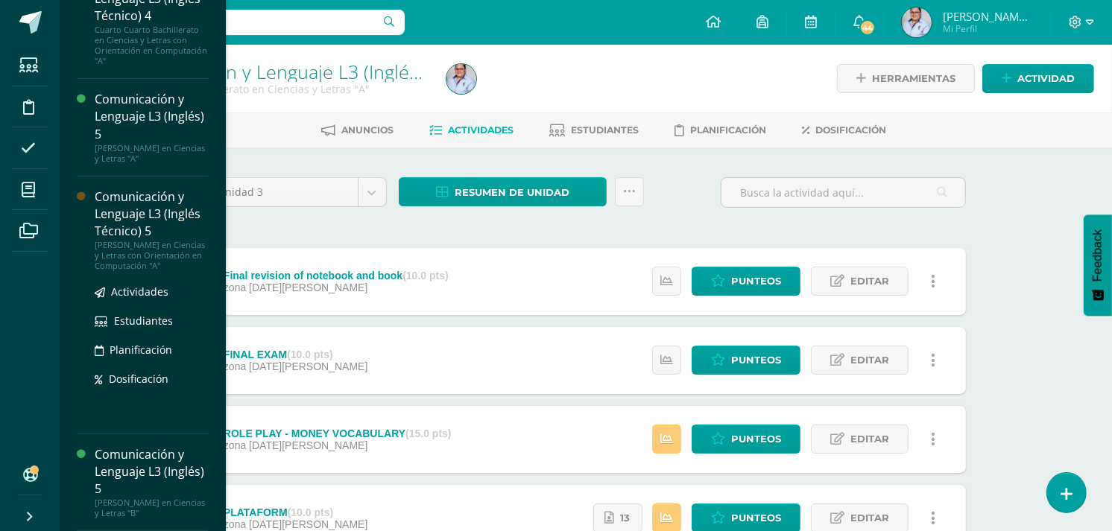
scroll to position [319, 0]
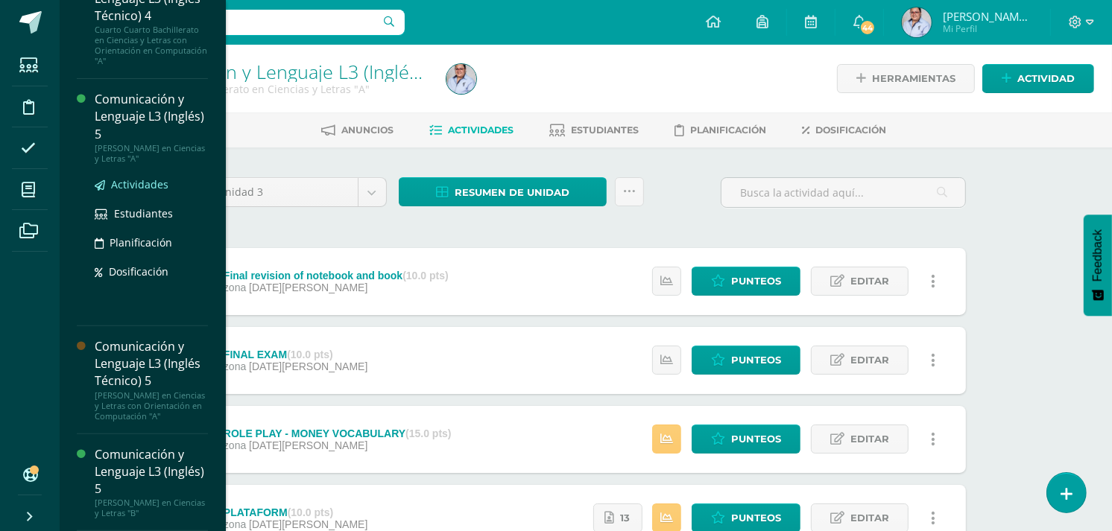
click at [134, 177] on span "Actividades" at bounding box center [139, 184] width 57 height 14
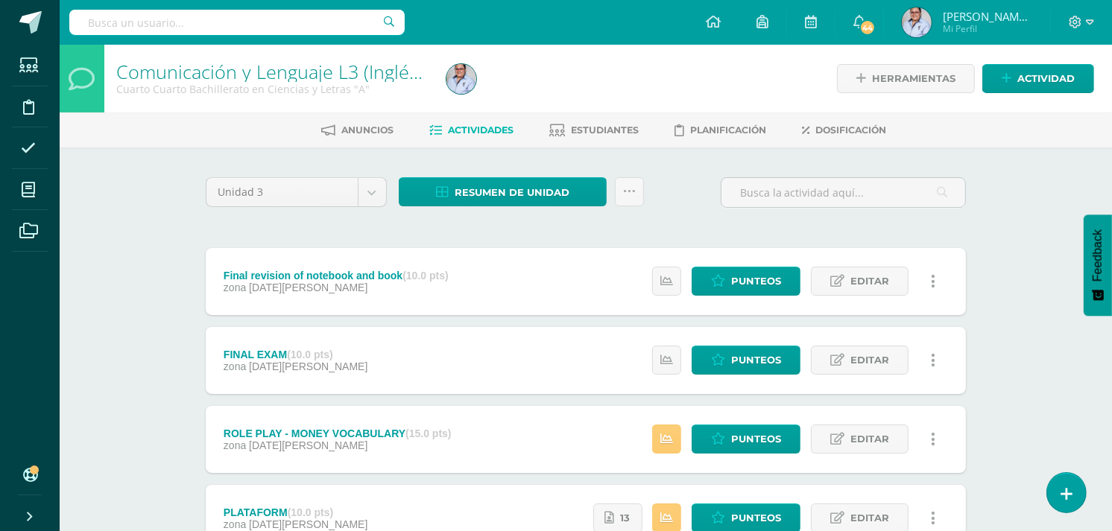
scroll to position [169, 0]
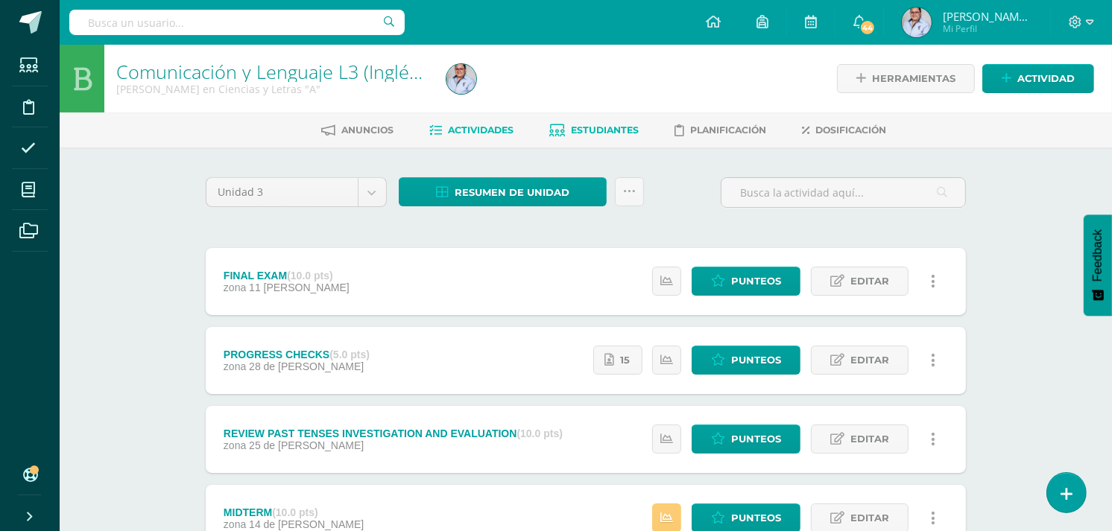
click at [598, 132] on span "Estudiantes" at bounding box center [605, 129] width 68 height 11
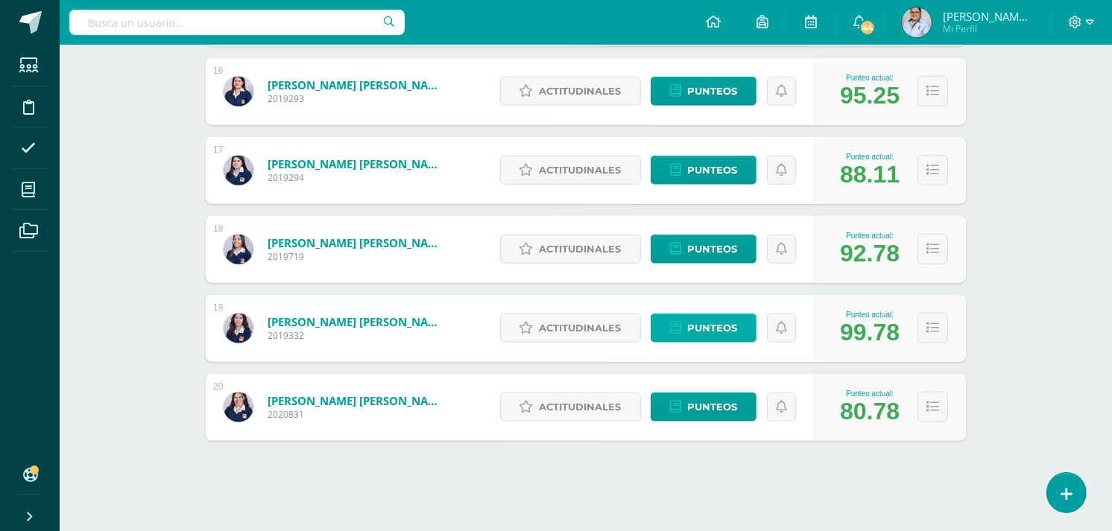
scroll to position [1453, 0]
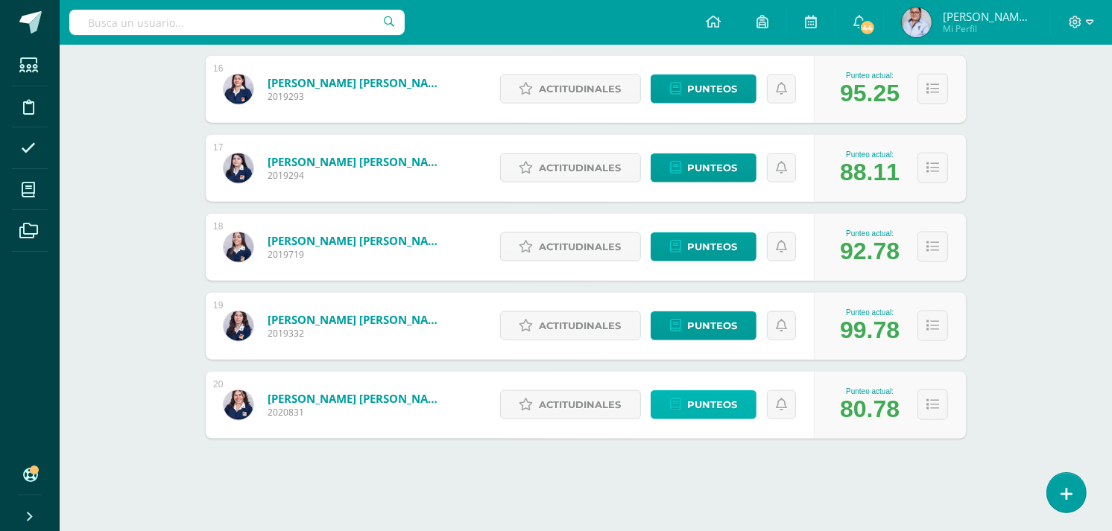
click at [688, 395] on span "Punteos" at bounding box center [712, 405] width 50 height 28
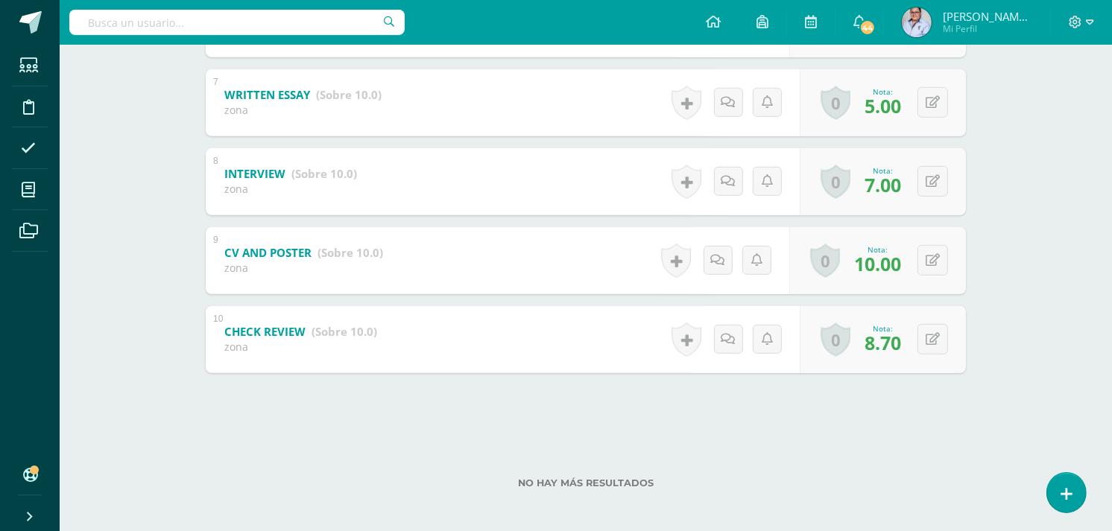
scroll to position [780, 0]
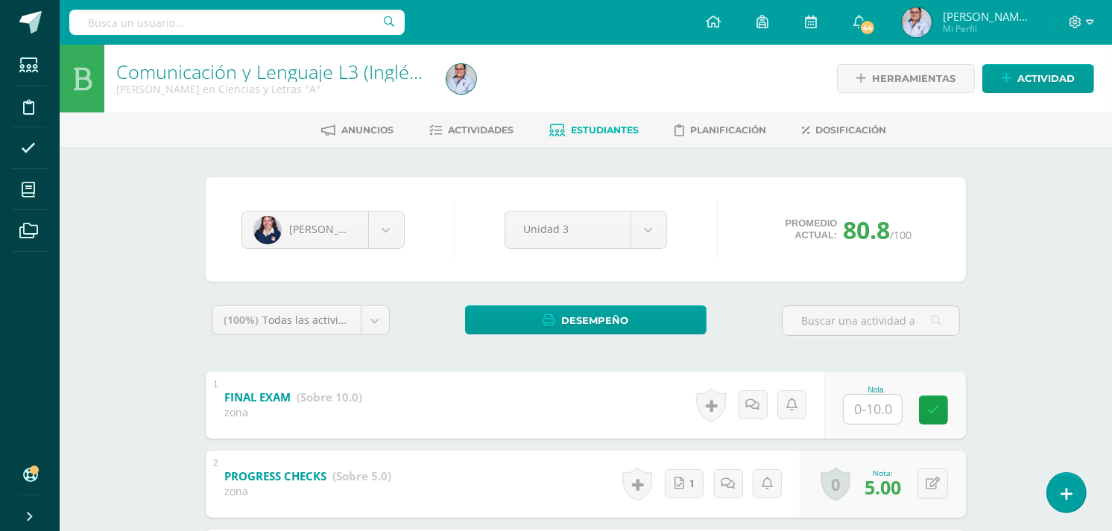
click at [591, 124] on span "Estudiantes" at bounding box center [605, 129] width 68 height 11
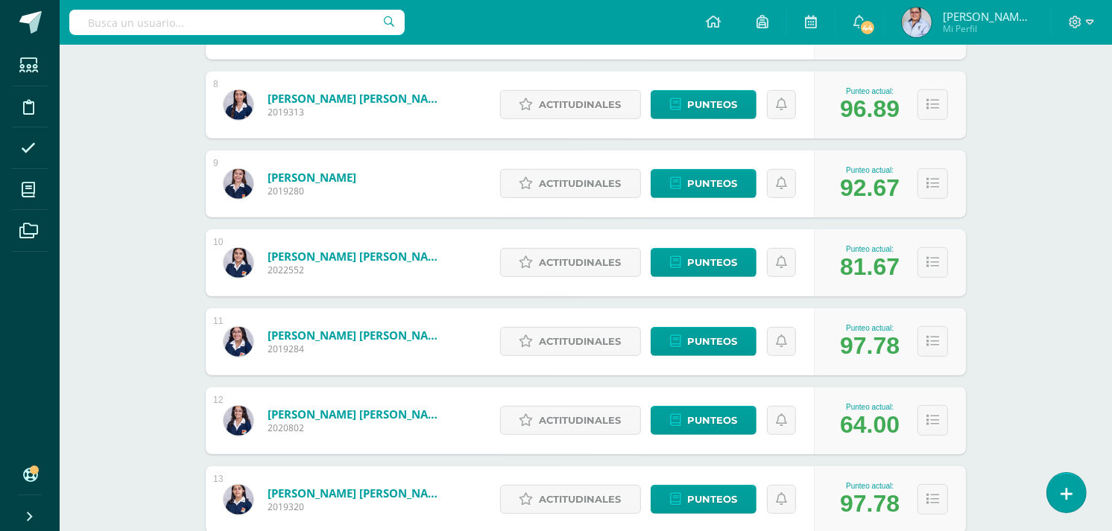
scroll to position [828, 0]
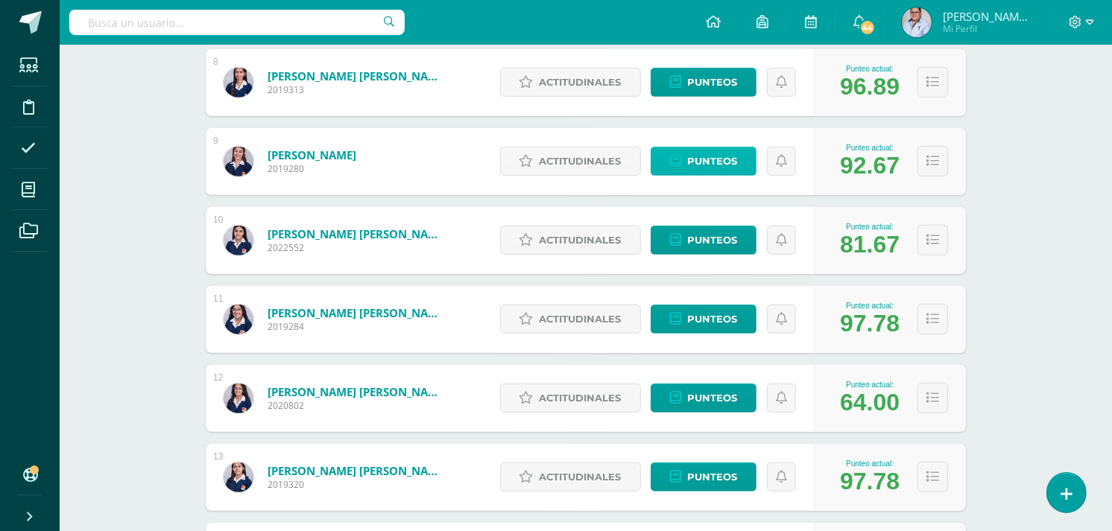
click at [721, 154] on span "Punteos" at bounding box center [712, 162] width 50 height 28
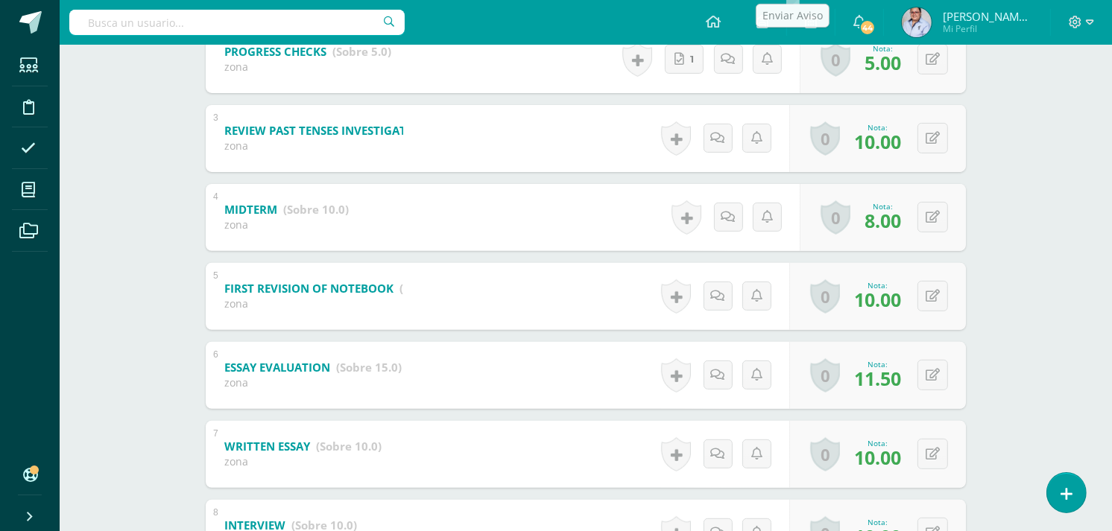
scroll to position [717, 0]
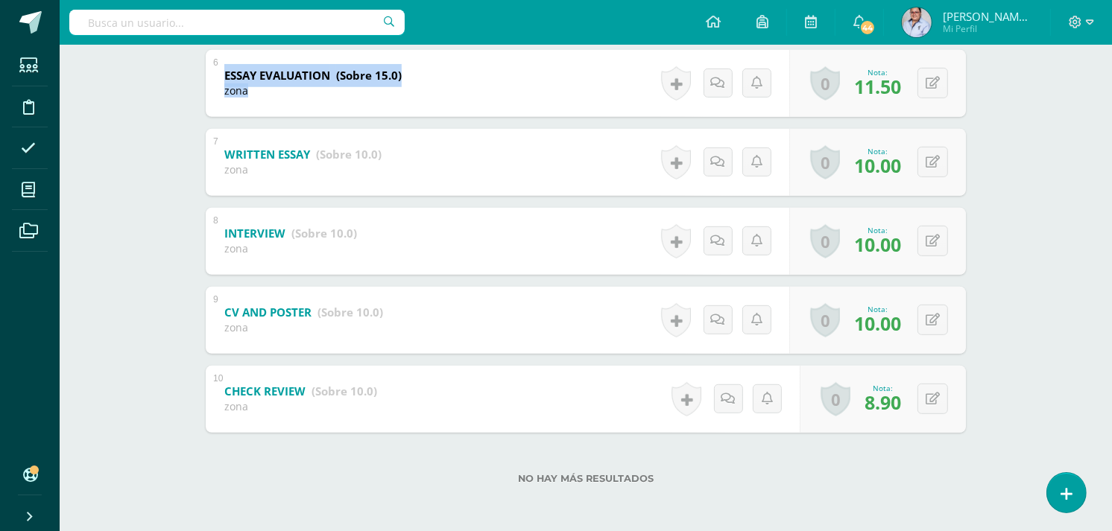
click at [414, 209] on div "1 FINAL EXAM (Sobre 10.0) zona Nota 0 [GEOGRAPHIC_DATA] Logros obtenidos 2" at bounding box center [586, 44] width 760 height 778
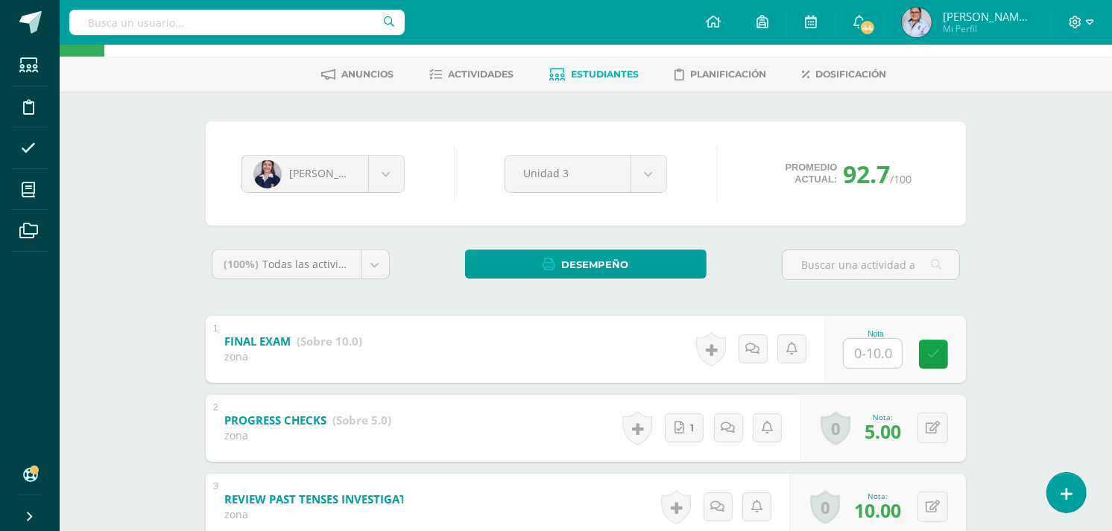
scroll to position [0, 0]
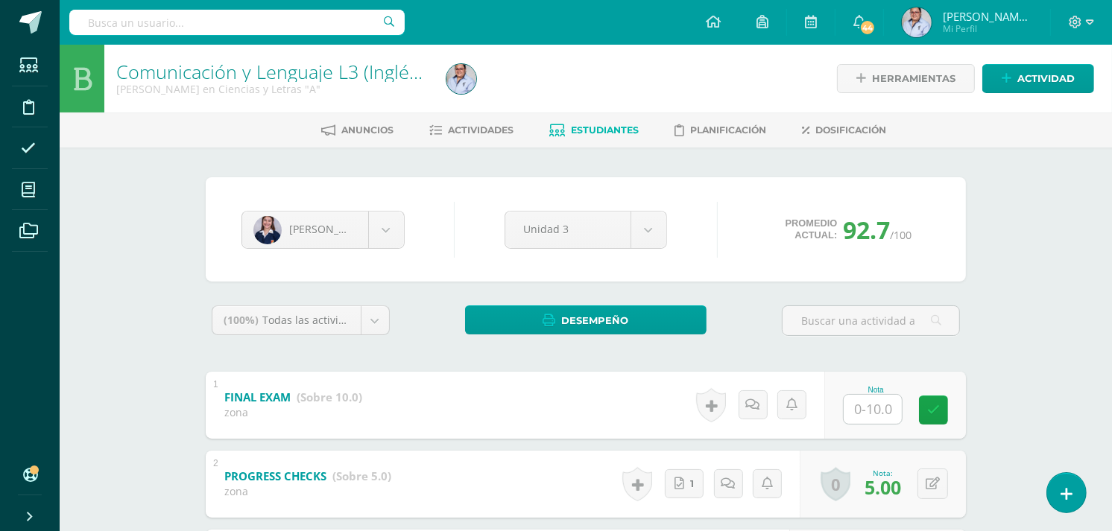
click at [612, 124] on span "Estudiantes" at bounding box center [605, 129] width 68 height 11
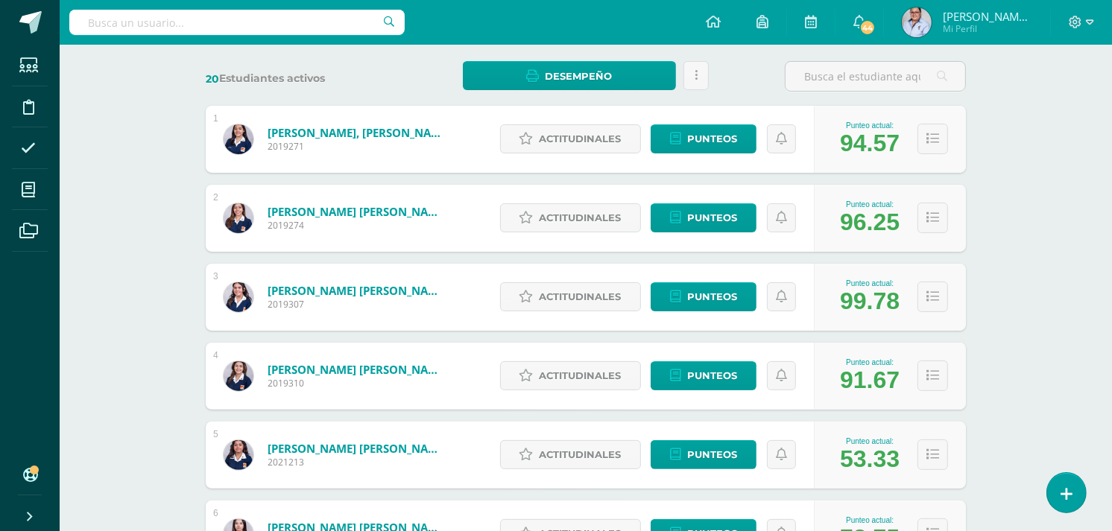
scroll to position [248, 0]
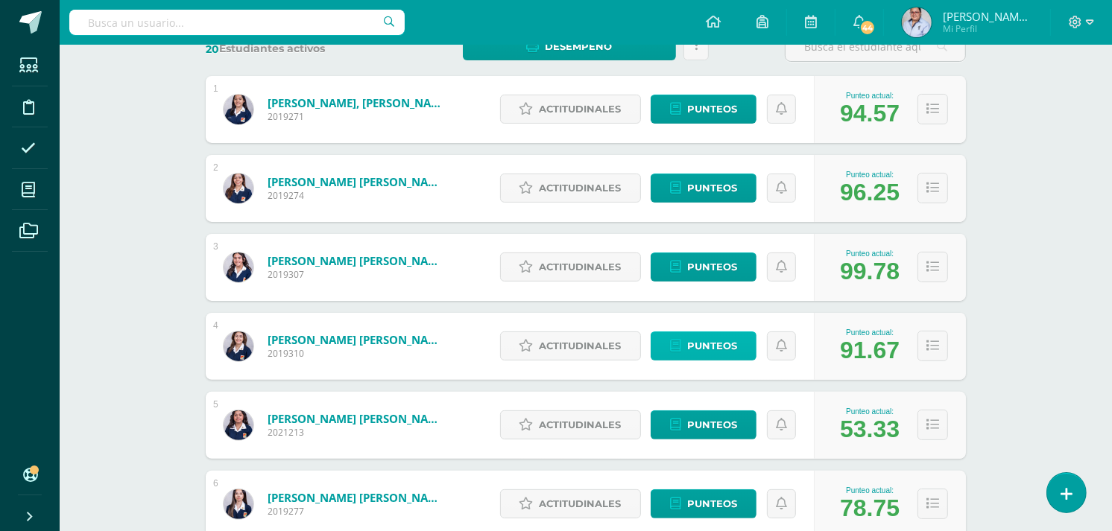
click at [714, 349] on span "Punteos" at bounding box center [712, 346] width 50 height 28
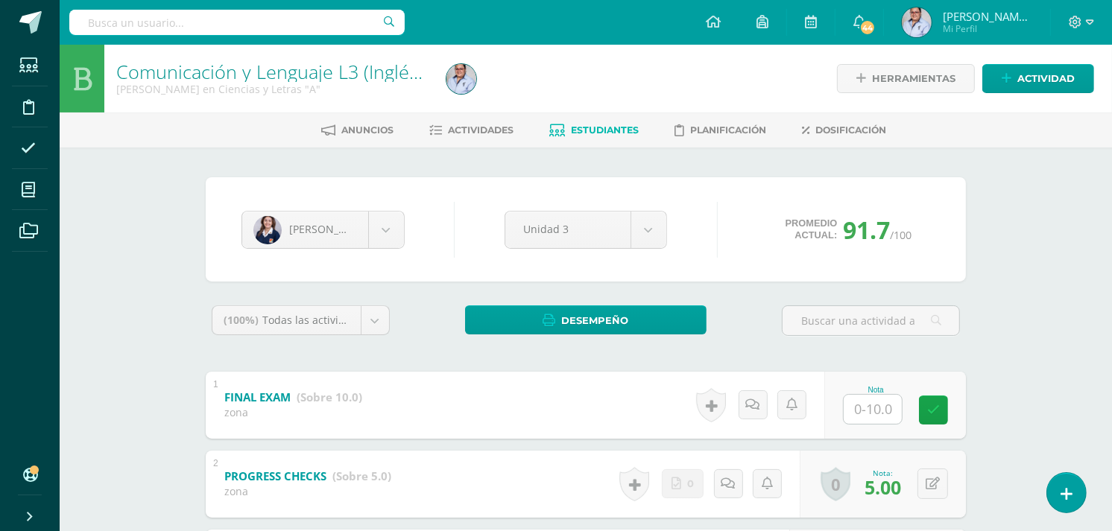
click at [601, 124] on span "Estudiantes" at bounding box center [605, 129] width 68 height 11
click at [629, 129] on span "Estudiantes" at bounding box center [605, 129] width 68 height 11
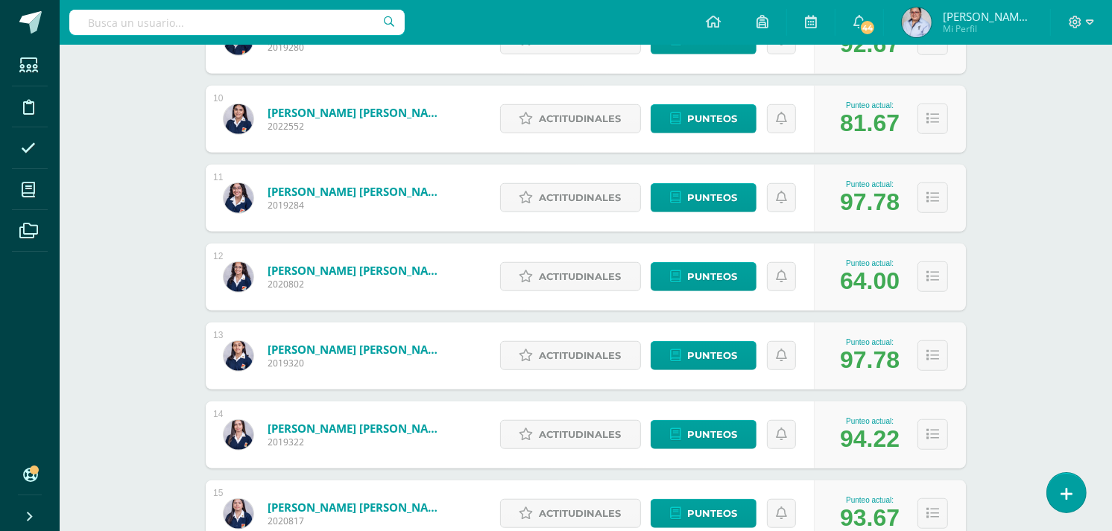
scroll to position [1077, 0]
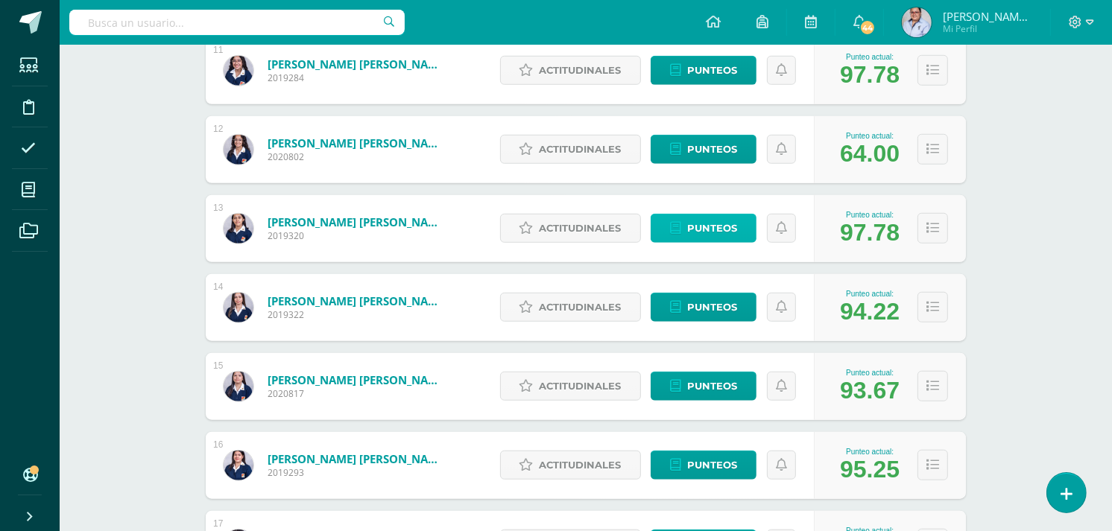
click at [721, 229] on span "Punteos" at bounding box center [712, 229] width 50 height 28
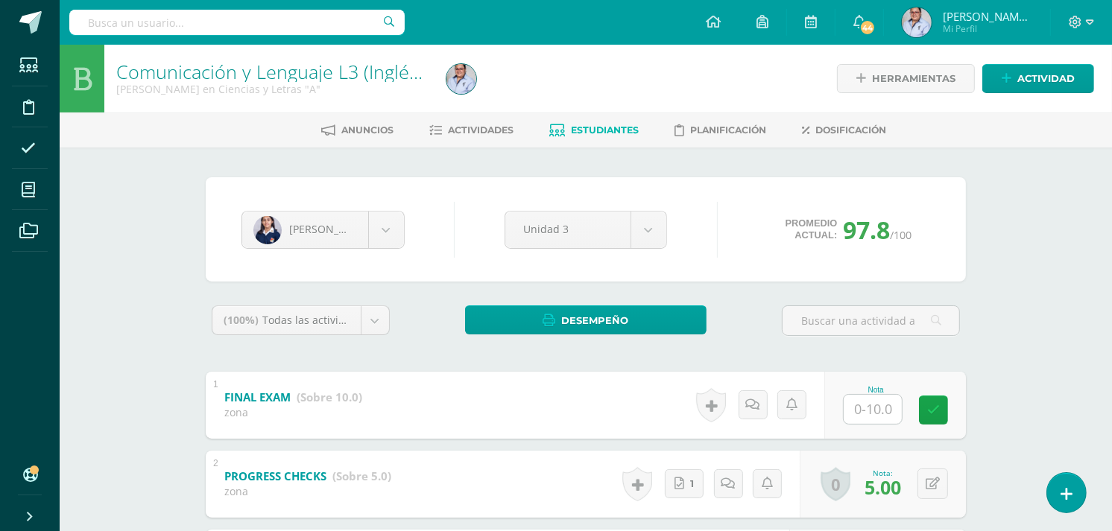
click at [583, 133] on span "Estudiantes" at bounding box center [605, 129] width 68 height 11
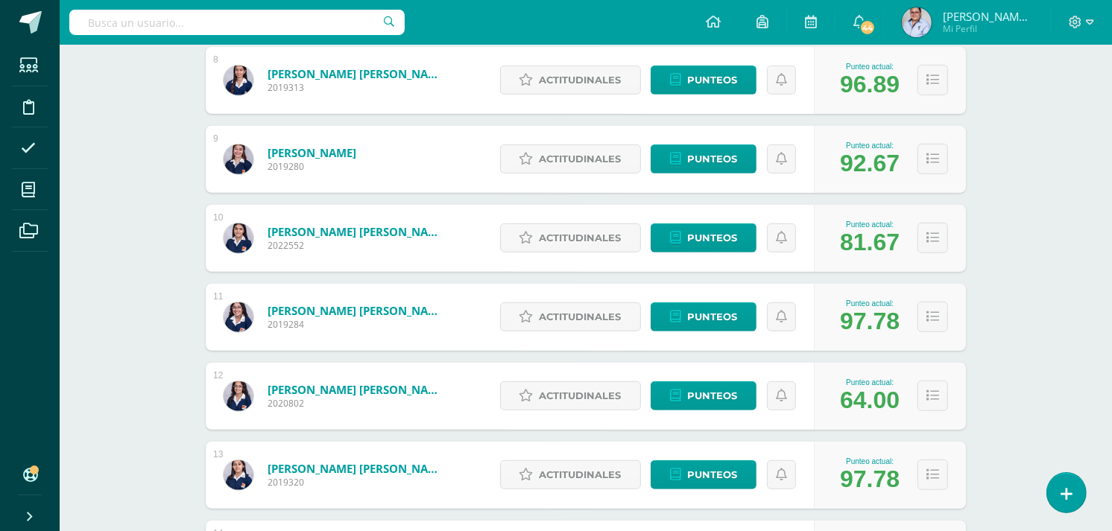
scroll to position [911, 0]
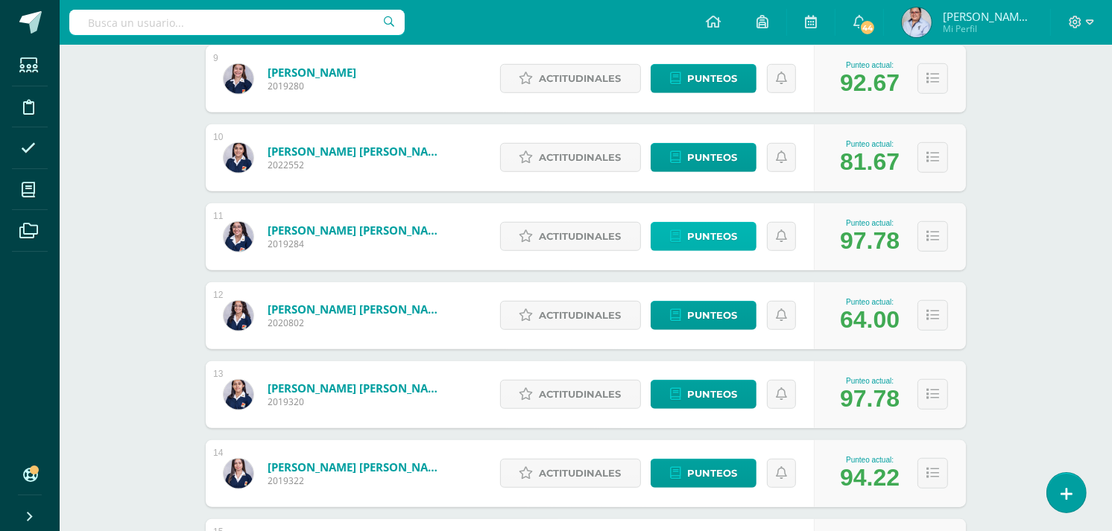
click at [690, 232] on span "Punteos" at bounding box center [712, 237] width 50 height 28
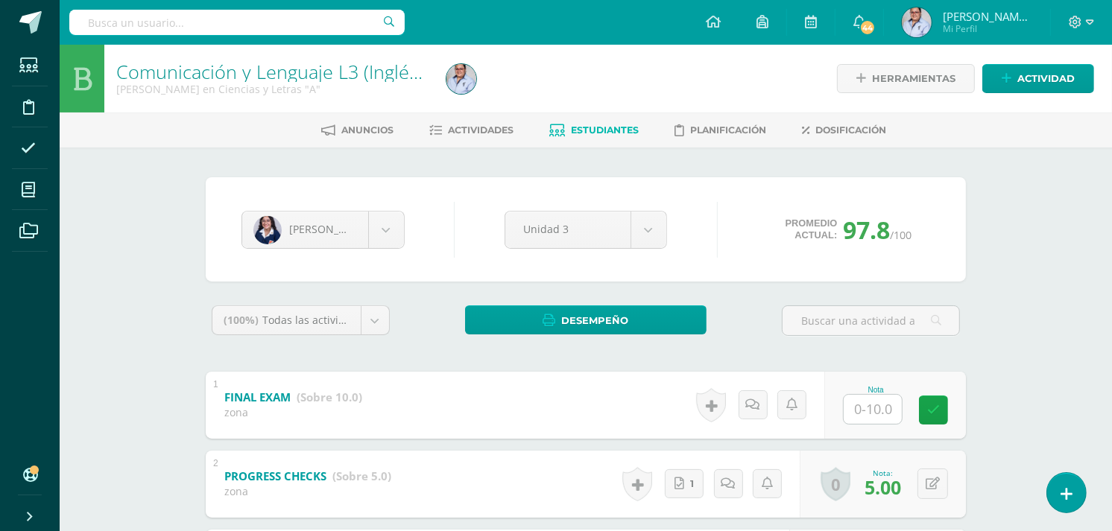
click at [597, 122] on link "Estudiantes" at bounding box center [593, 130] width 89 height 24
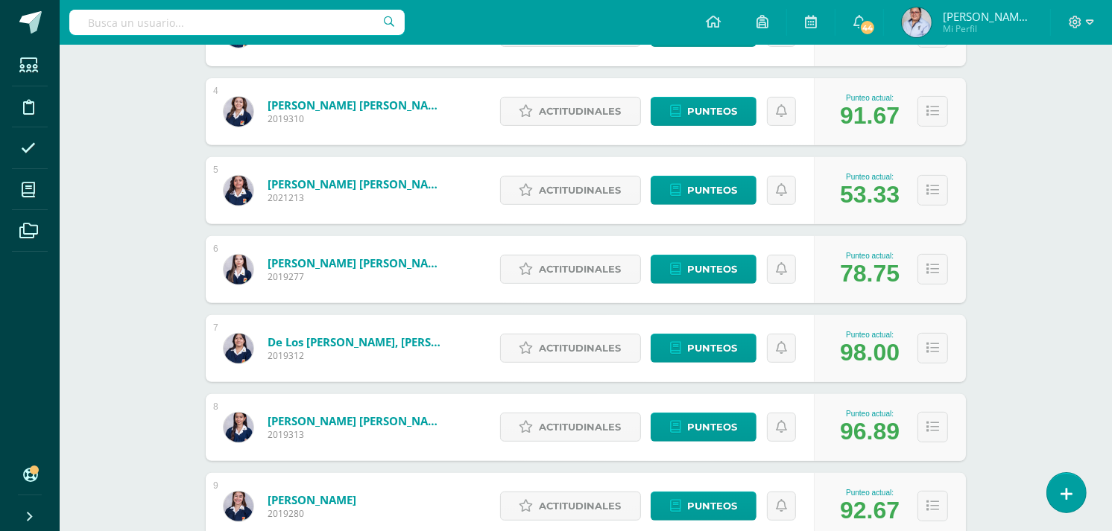
scroll to position [579, 0]
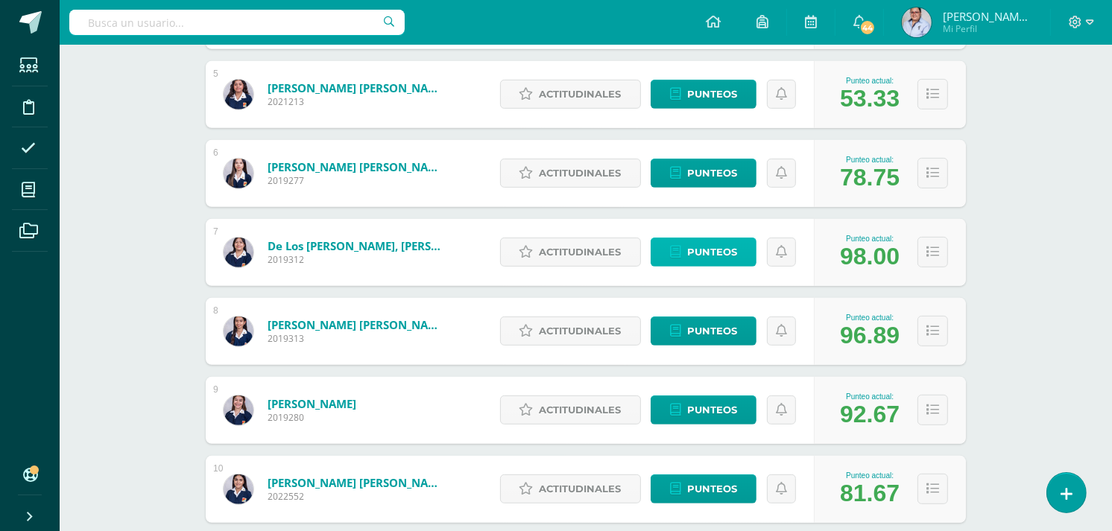
click at [725, 248] on span "Punteos" at bounding box center [712, 252] width 50 height 28
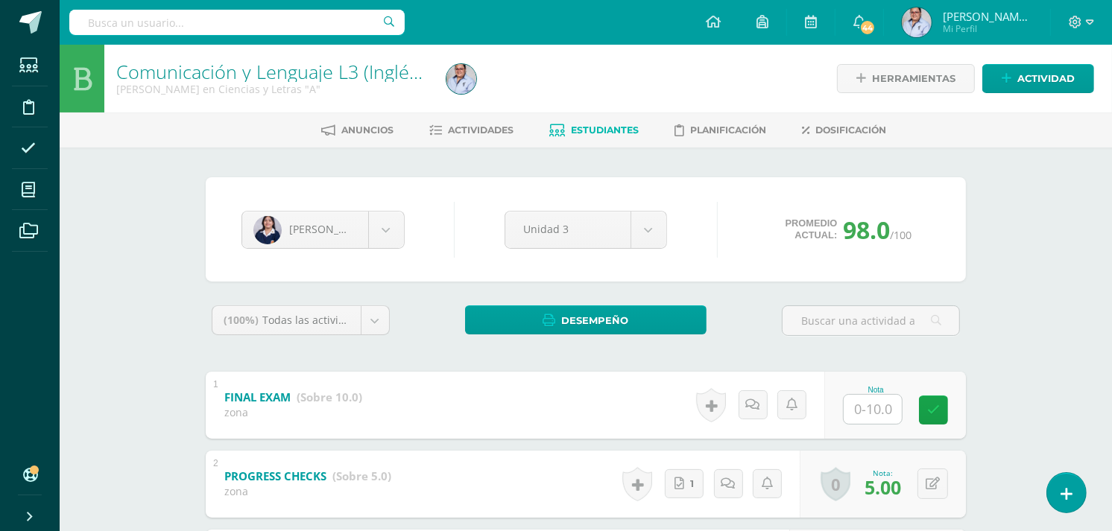
click at [596, 132] on span "Estudiantes" at bounding box center [605, 129] width 68 height 11
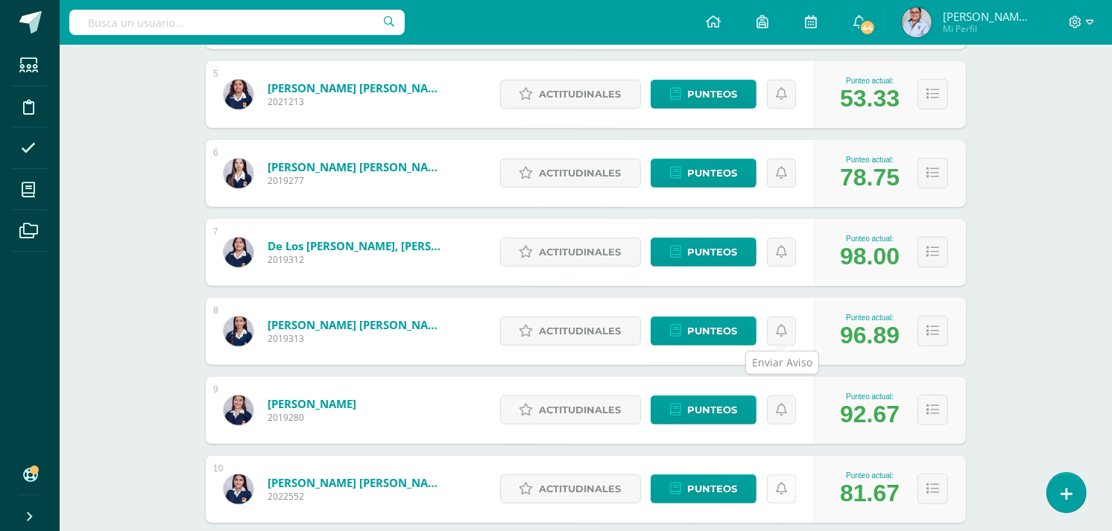
scroll to position [496, 0]
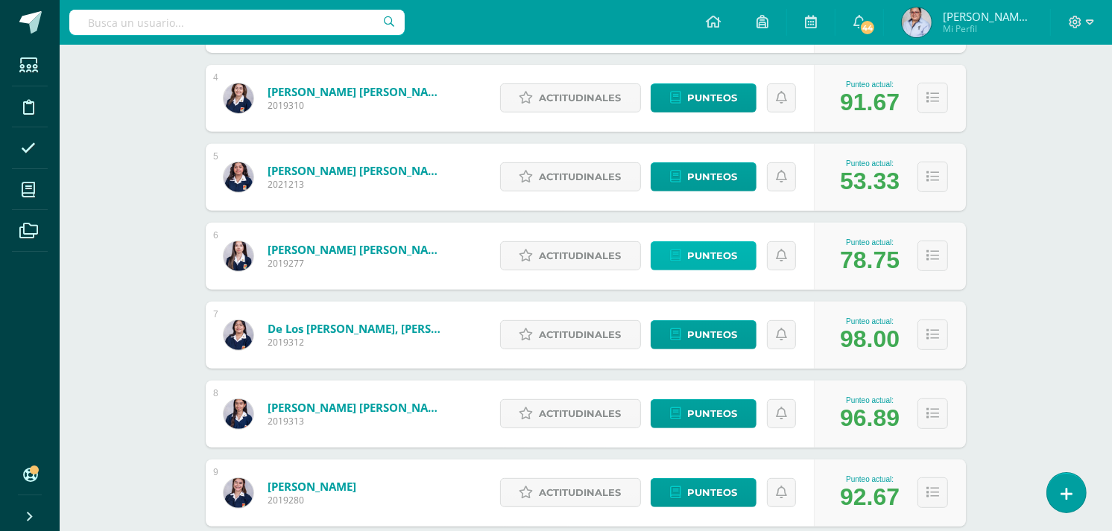
click at [701, 259] on span "Punteos" at bounding box center [712, 256] width 50 height 28
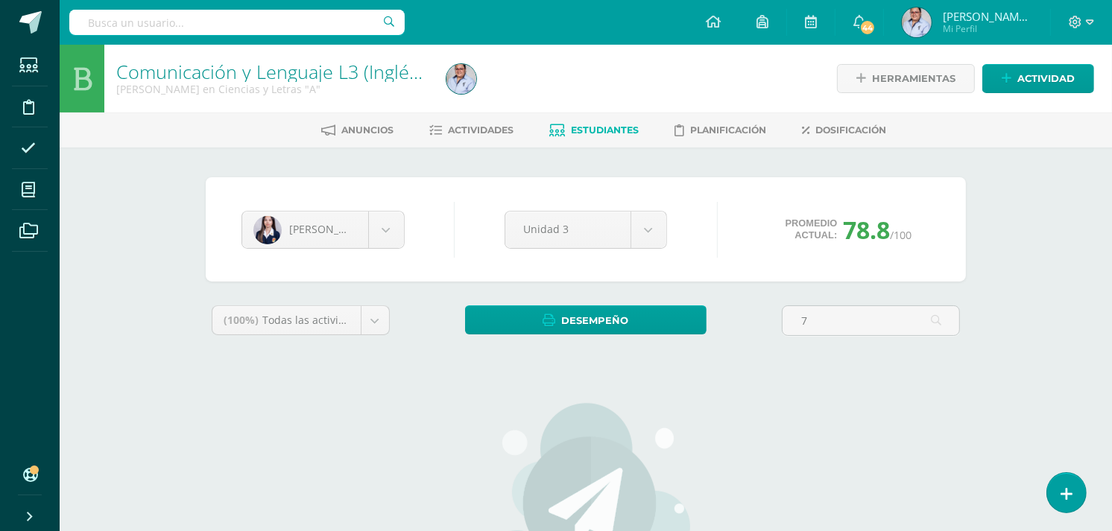
type input "7"
click at [604, 130] on span "Estudiantes" at bounding box center [605, 129] width 68 height 11
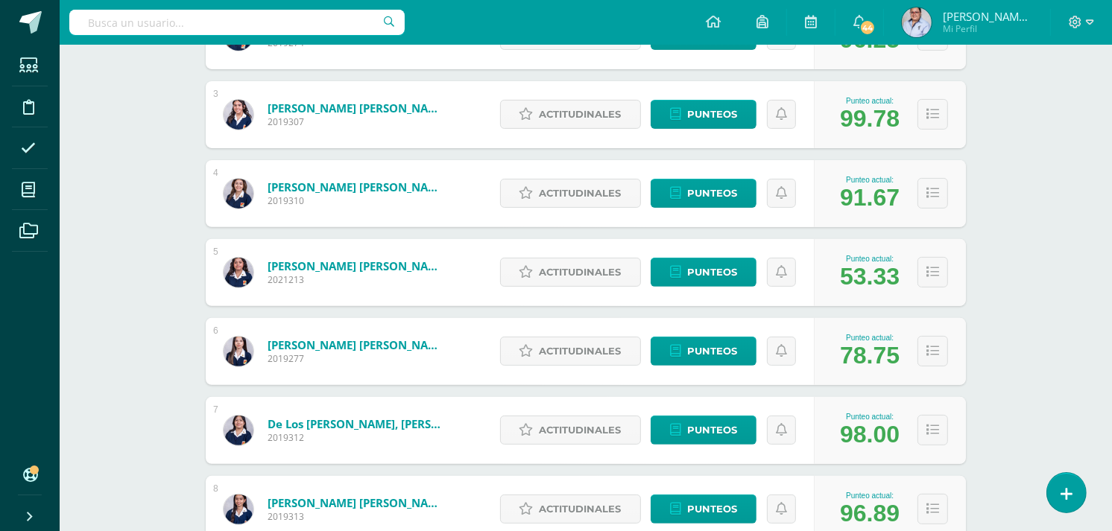
scroll to position [497, 0]
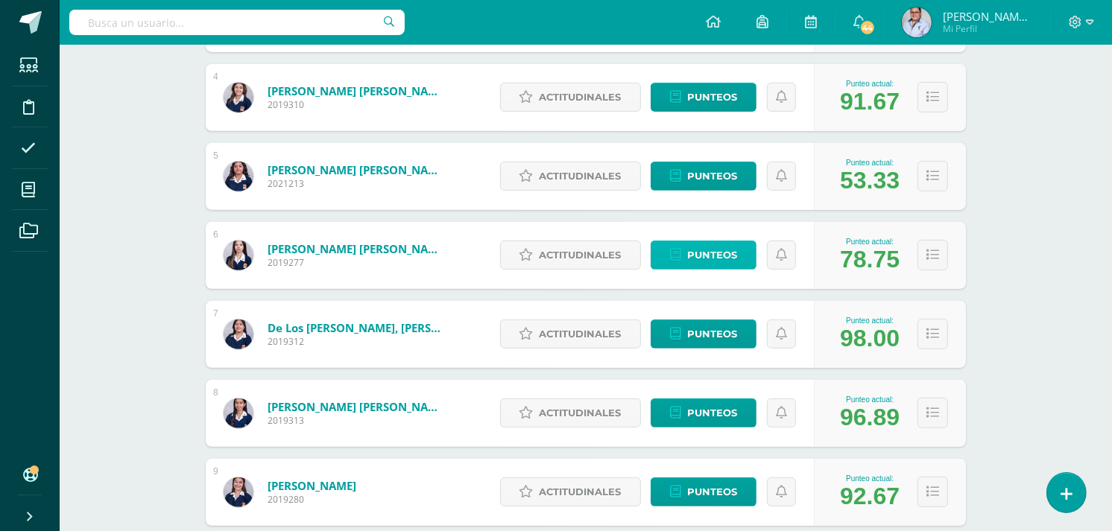
click at [725, 257] on span "Punteos" at bounding box center [712, 255] width 50 height 28
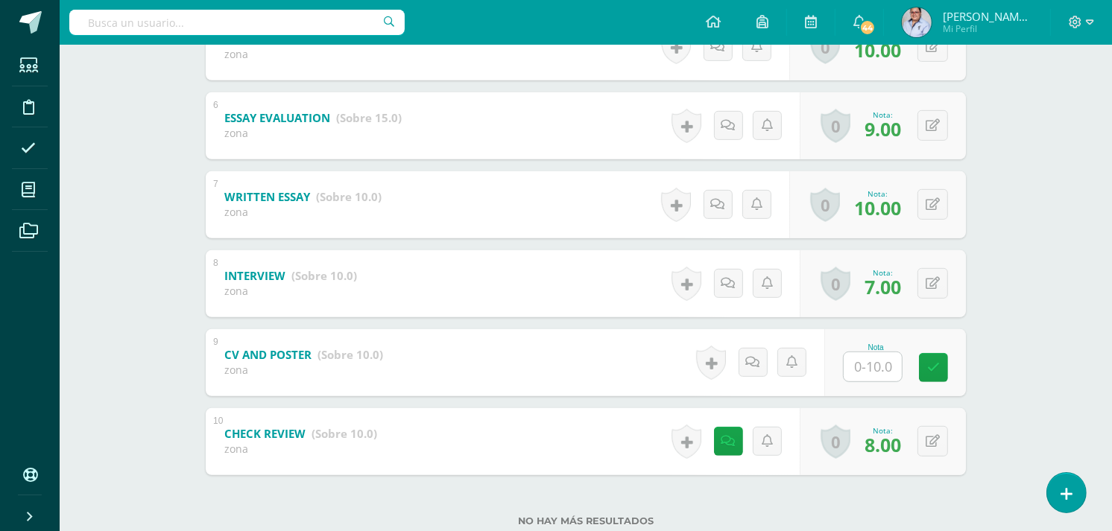
scroll to position [675, 0]
click at [889, 363] on input "text" at bounding box center [872, 366] width 58 height 29
type input "7"
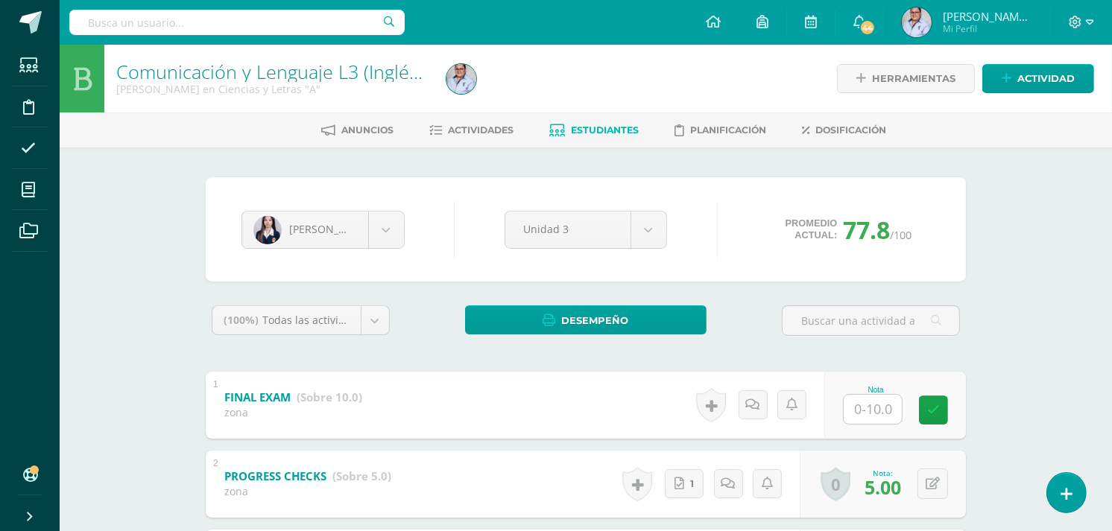
click at [597, 136] on link "Estudiantes" at bounding box center [593, 130] width 89 height 24
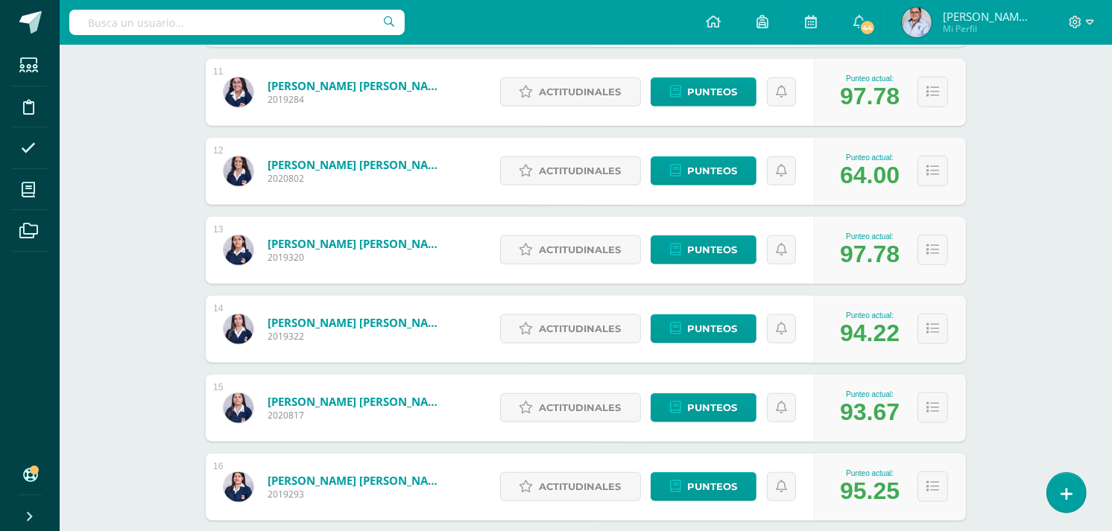
scroll to position [1242, 0]
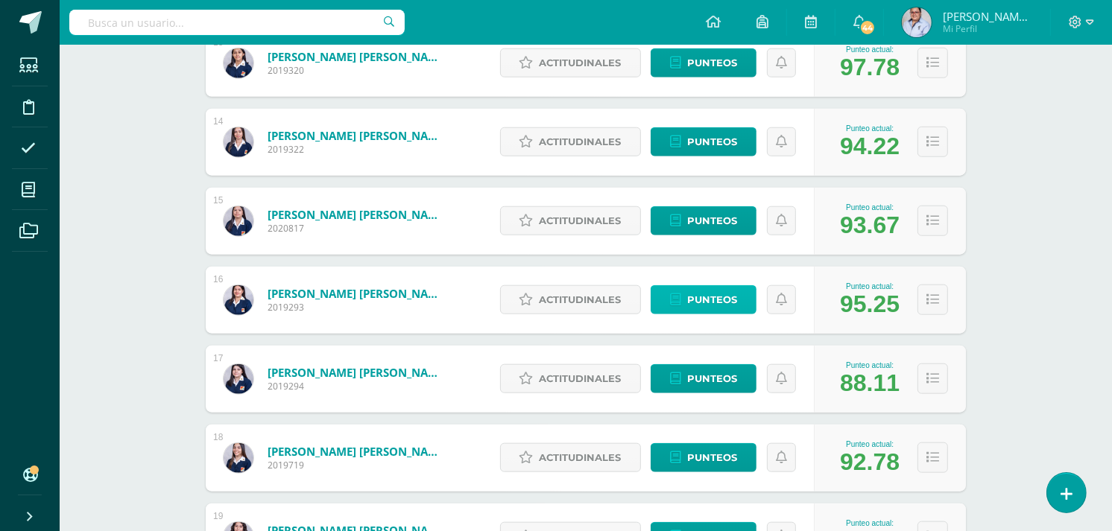
click at [705, 300] on span "Punteos" at bounding box center [712, 300] width 50 height 28
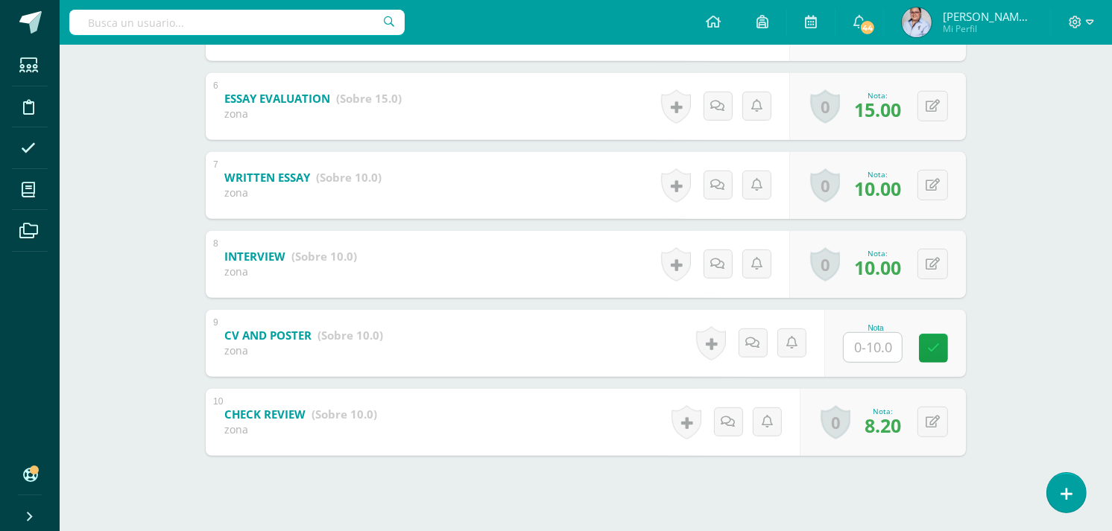
scroll to position [711, 0]
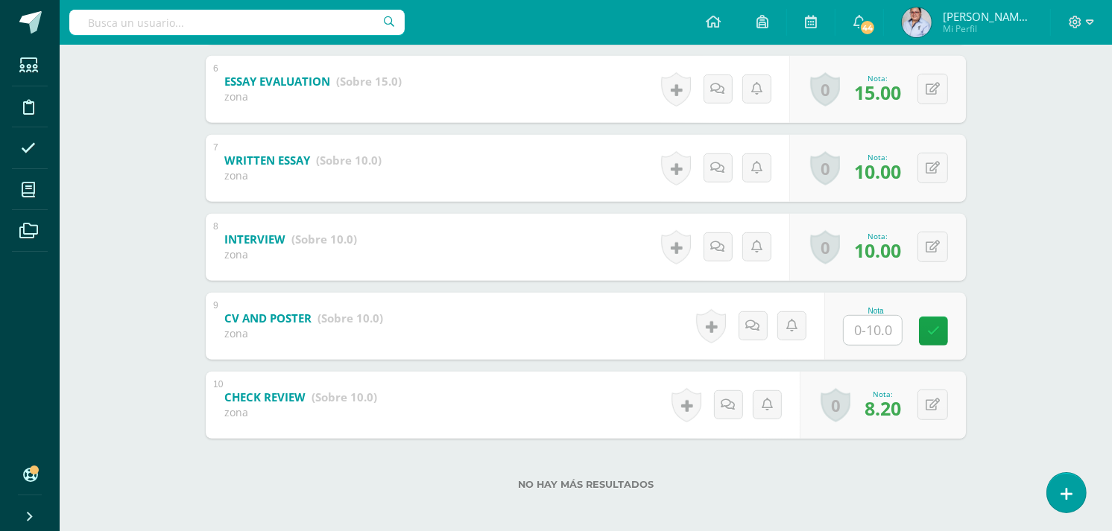
drag, startPoint x: 869, startPoint y: 329, endPoint x: 861, endPoint y: 328, distance: 7.6
click at [869, 329] on input "text" at bounding box center [872, 330] width 58 height 29
type input "10"
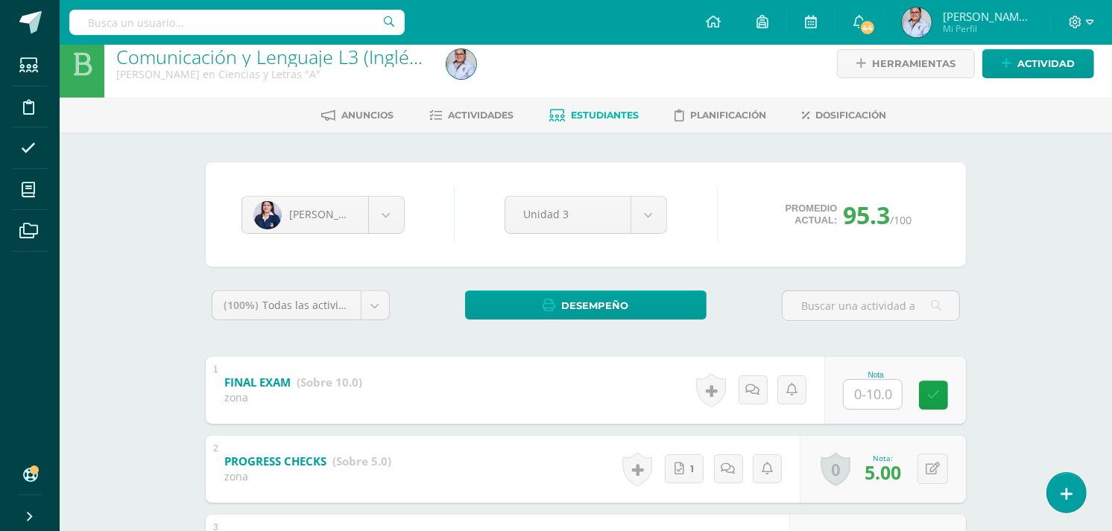
scroll to position [0, 0]
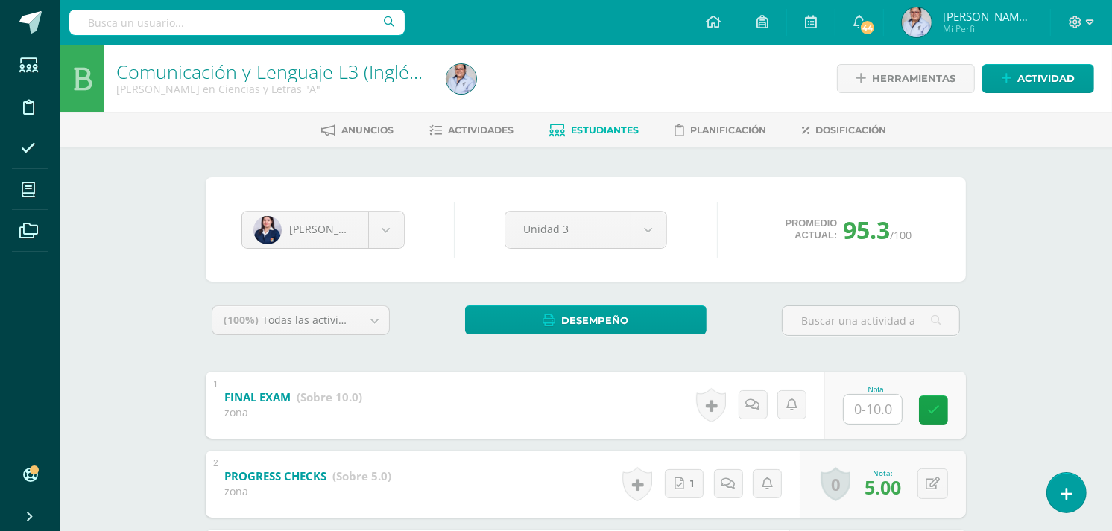
click at [598, 124] on span "Estudiantes" at bounding box center [605, 129] width 68 height 11
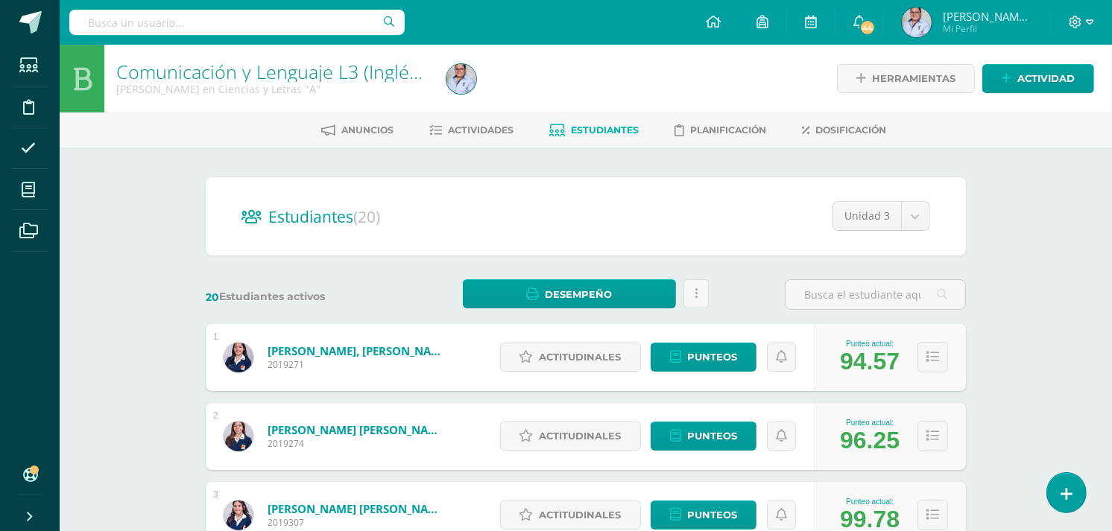
click at [578, 121] on link "Estudiantes" at bounding box center [593, 130] width 89 height 24
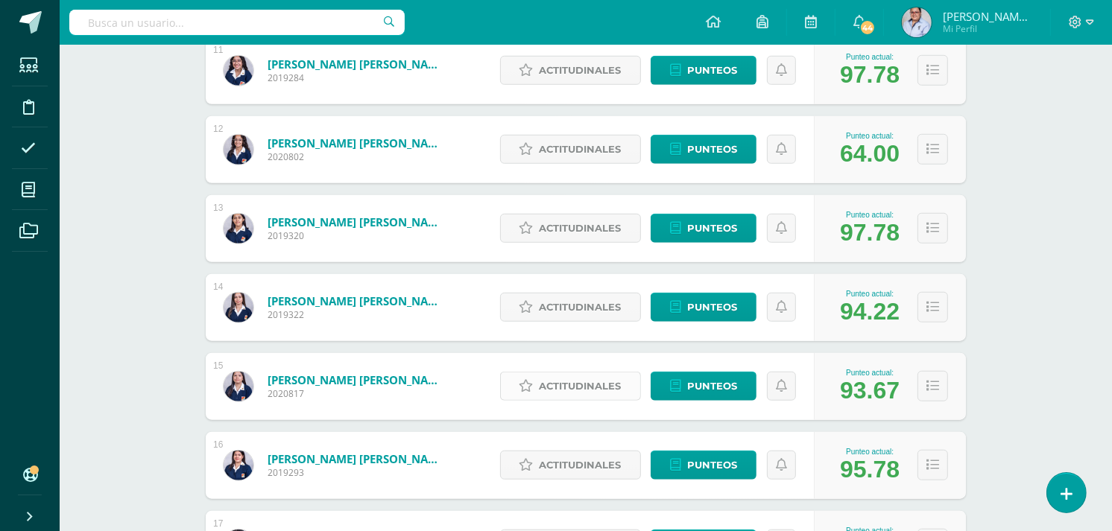
scroll to position [1453, 0]
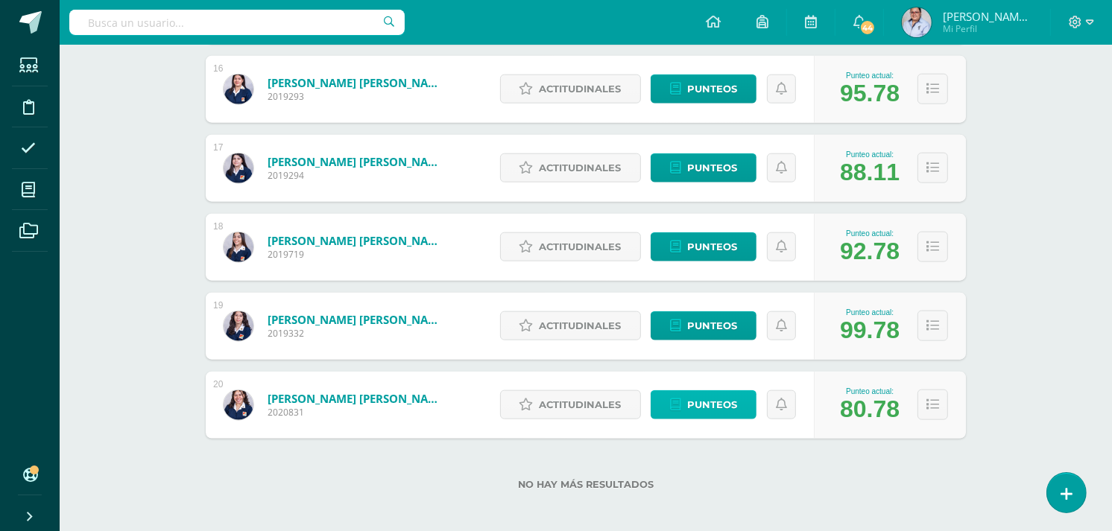
click at [710, 407] on span "Punteos" at bounding box center [712, 405] width 50 height 28
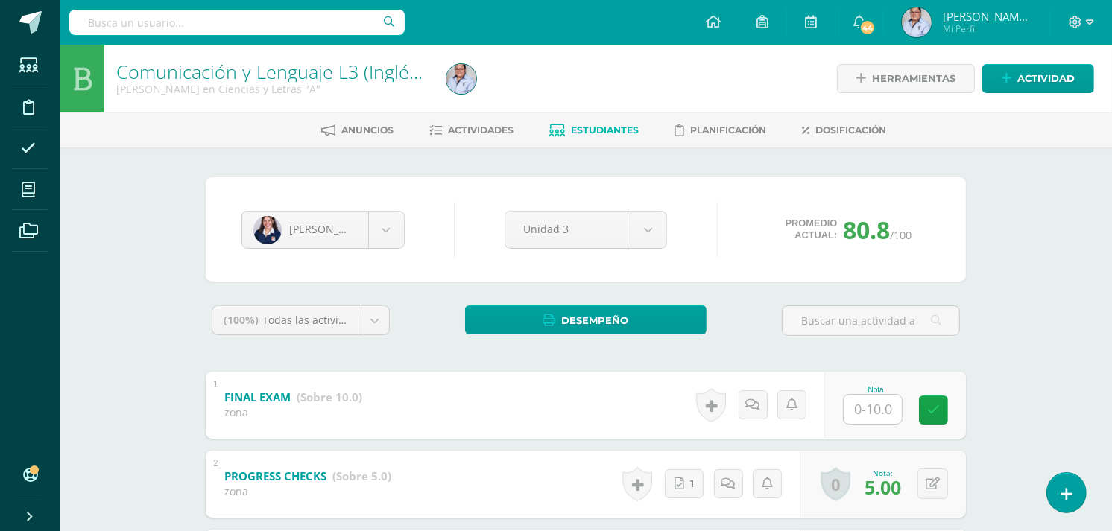
click at [612, 128] on span "Estudiantes" at bounding box center [605, 129] width 68 height 11
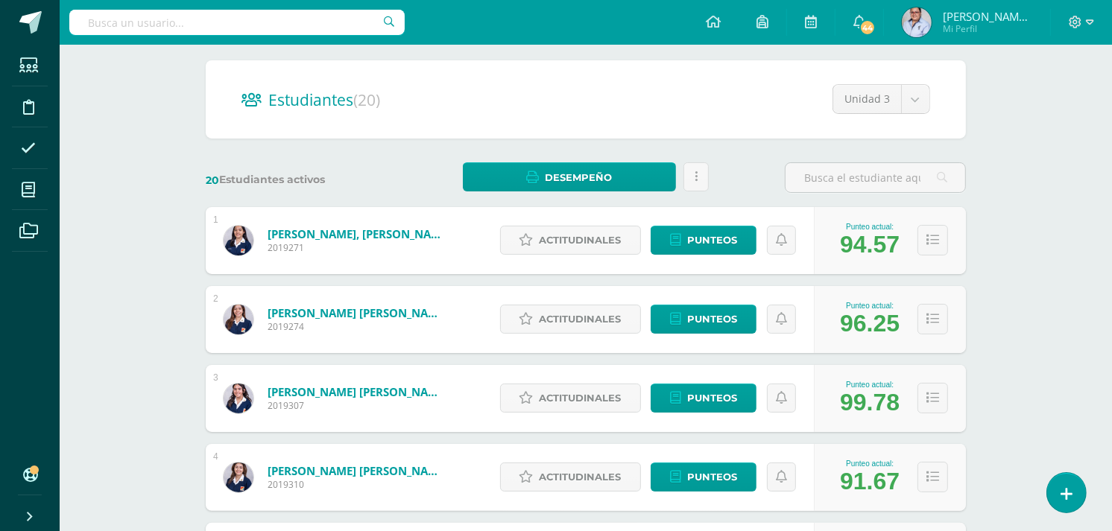
scroll to position [165, 0]
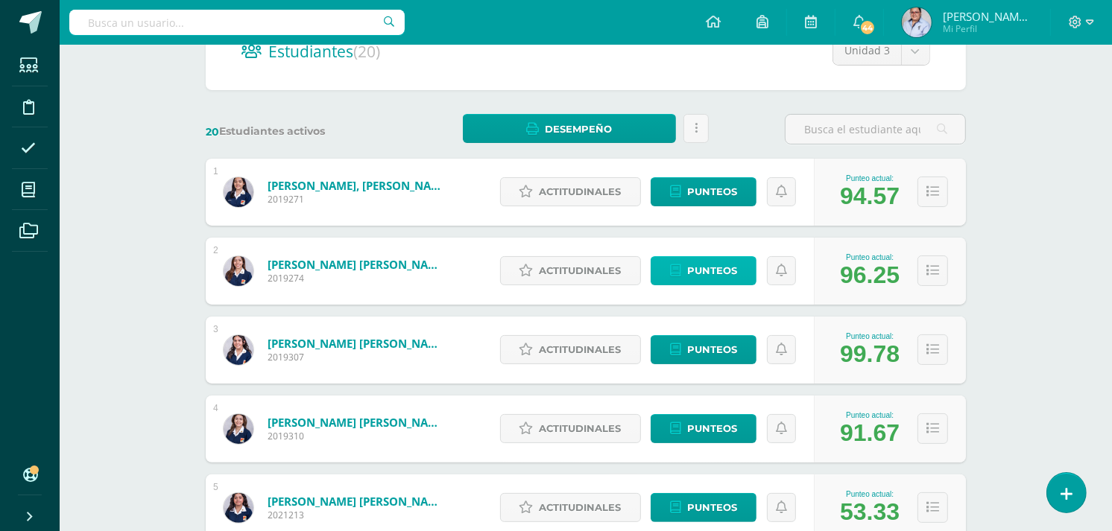
click at [709, 271] on span "Punteos" at bounding box center [712, 271] width 50 height 28
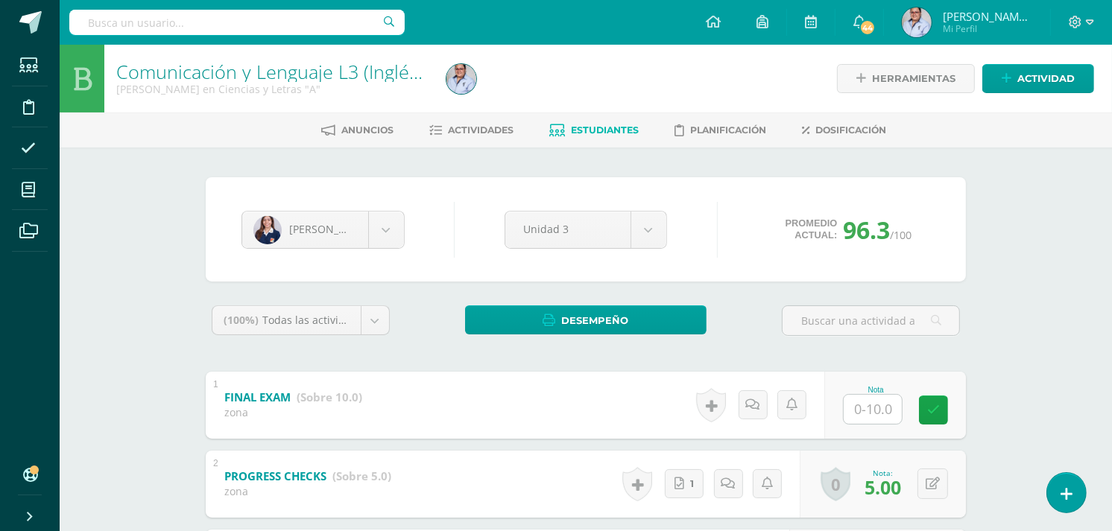
click at [589, 132] on span "Estudiantes" at bounding box center [605, 129] width 68 height 11
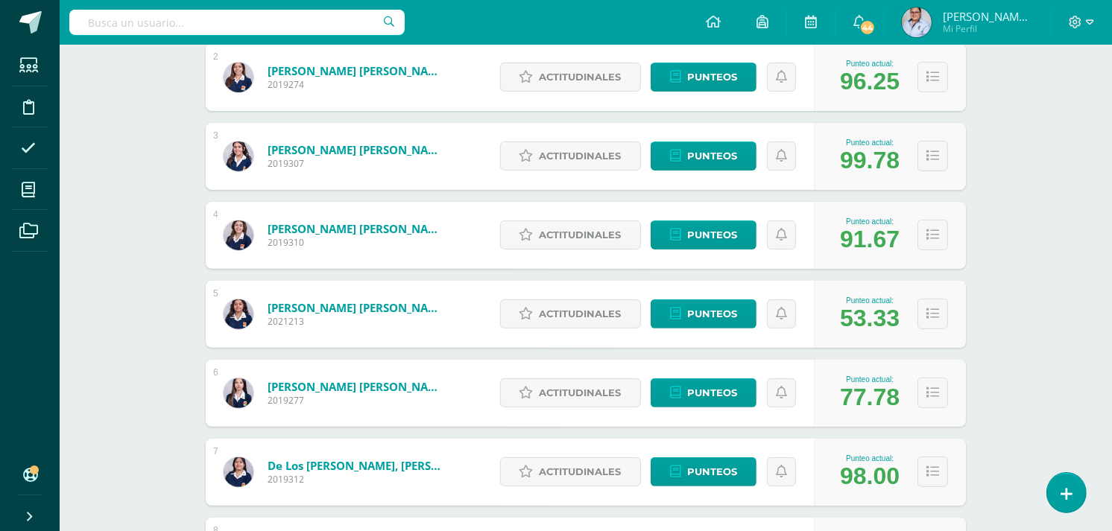
scroll to position [496, 0]
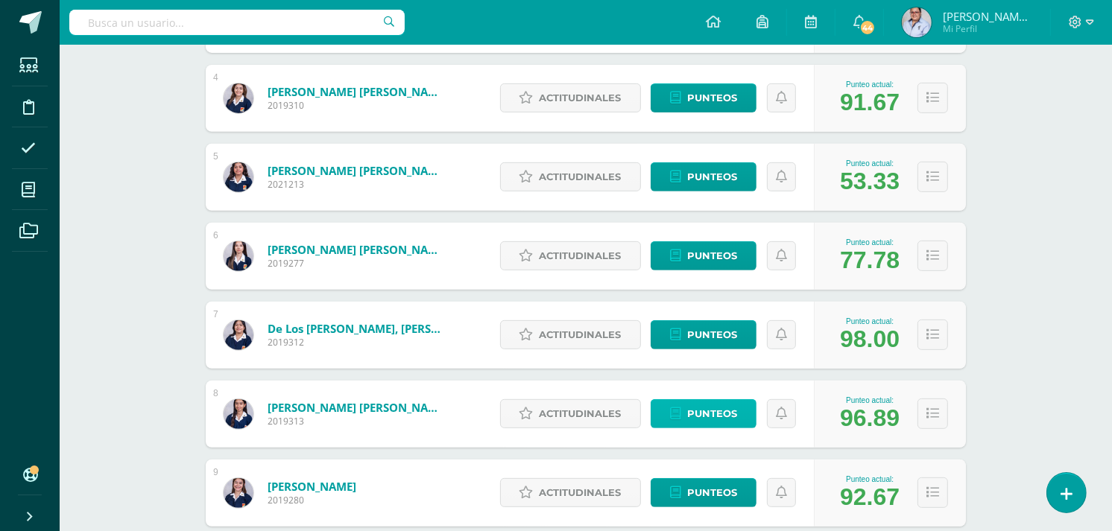
click at [714, 414] on span "Punteos" at bounding box center [712, 414] width 50 height 28
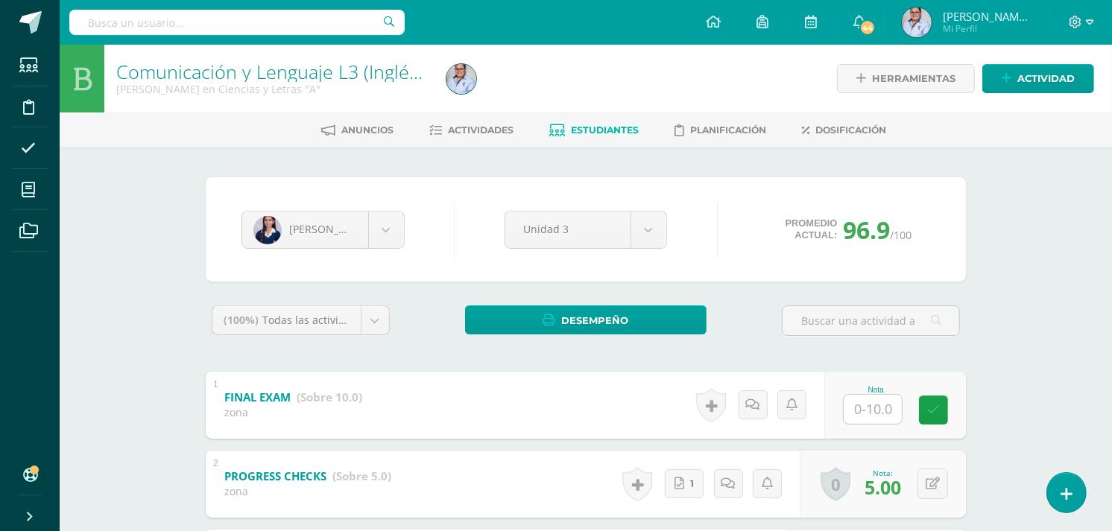
click at [615, 124] on span "Estudiantes" at bounding box center [605, 129] width 68 height 11
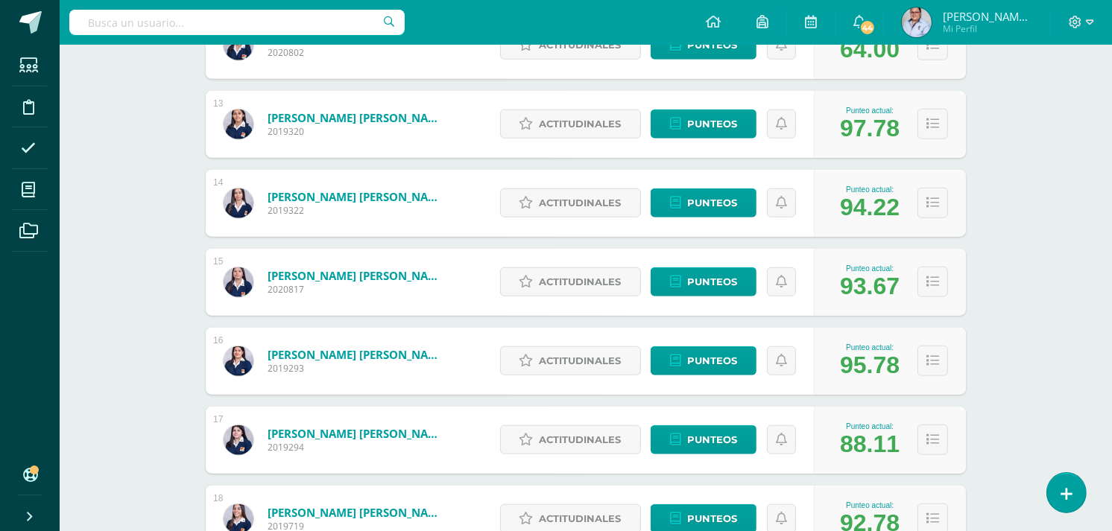
scroll to position [1077, 0]
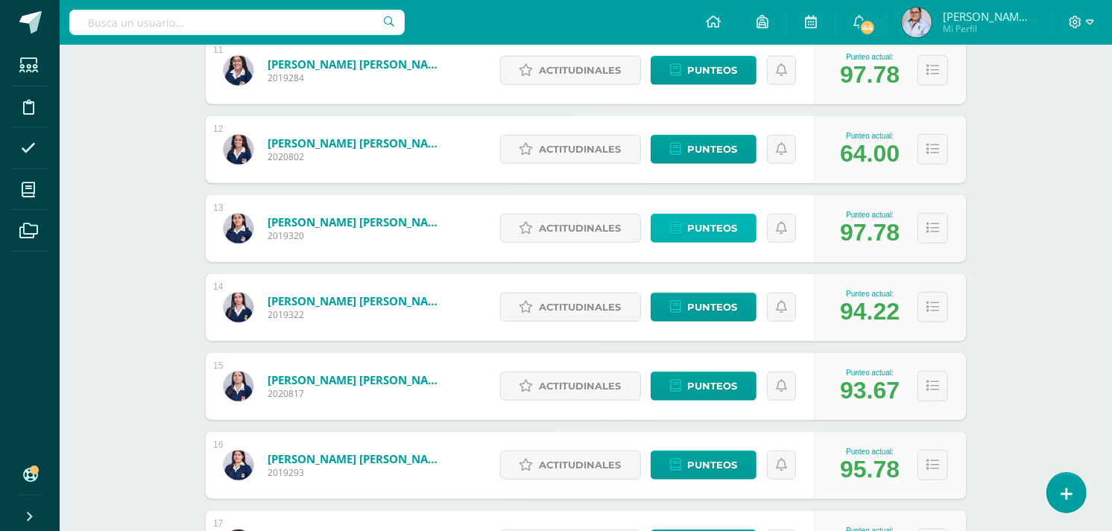
click at [701, 229] on span "Punteos" at bounding box center [712, 229] width 50 height 28
click at [695, 316] on span "Punteos" at bounding box center [712, 308] width 50 height 28
click at [701, 136] on span "Punteos" at bounding box center [712, 150] width 50 height 28
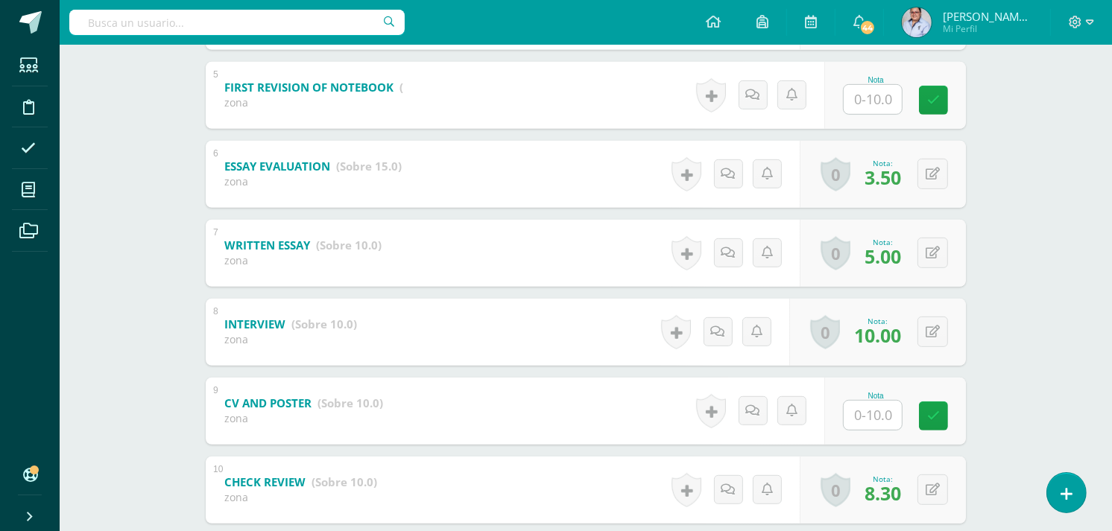
scroll to position [717, 0]
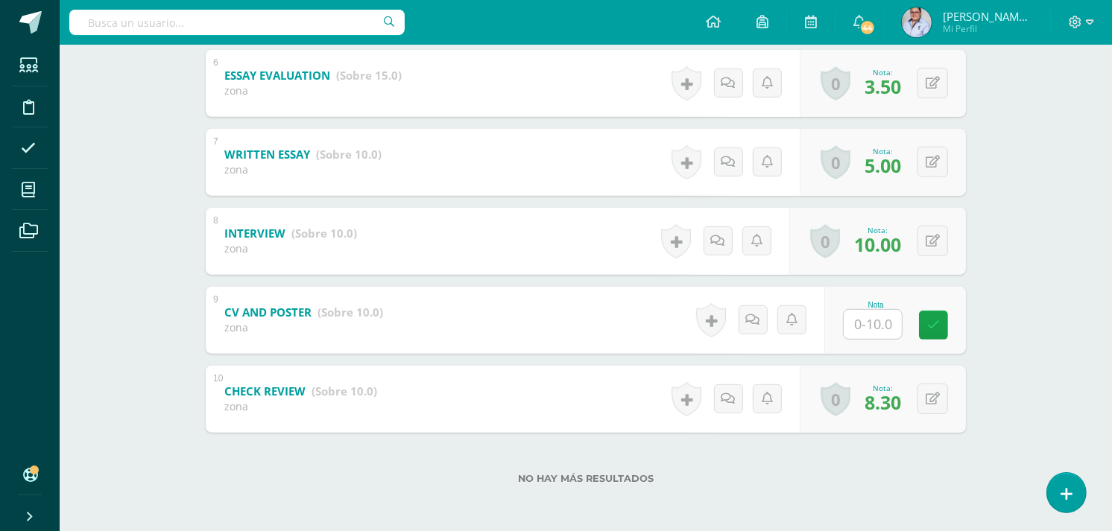
click at [869, 323] on input "text" at bounding box center [872, 324] width 58 height 29
click at [890, 321] on input "text" at bounding box center [882, 324] width 60 height 30
type input "10"
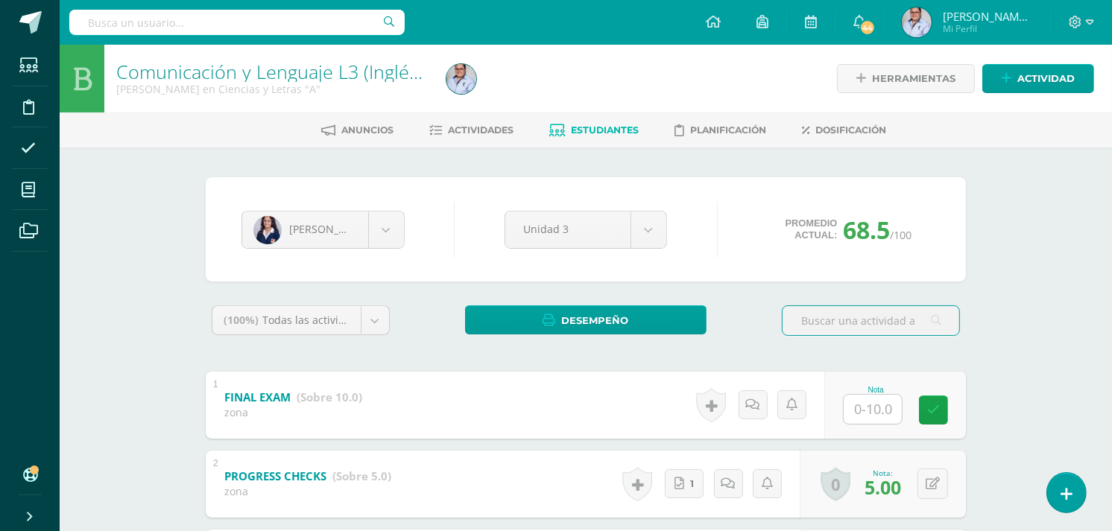
drag, startPoint x: 580, startPoint y: 129, endPoint x: 563, endPoint y: 134, distance: 17.2
click at [579, 131] on span "Estudiantes" at bounding box center [605, 129] width 68 height 11
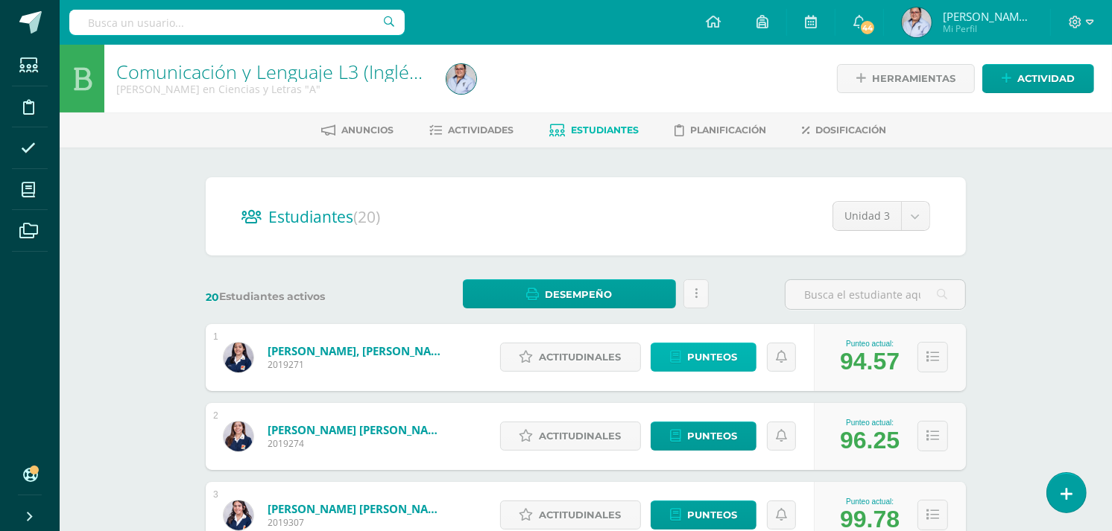
click at [689, 356] on span "Punteos" at bounding box center [712, 357] width 50 height 28
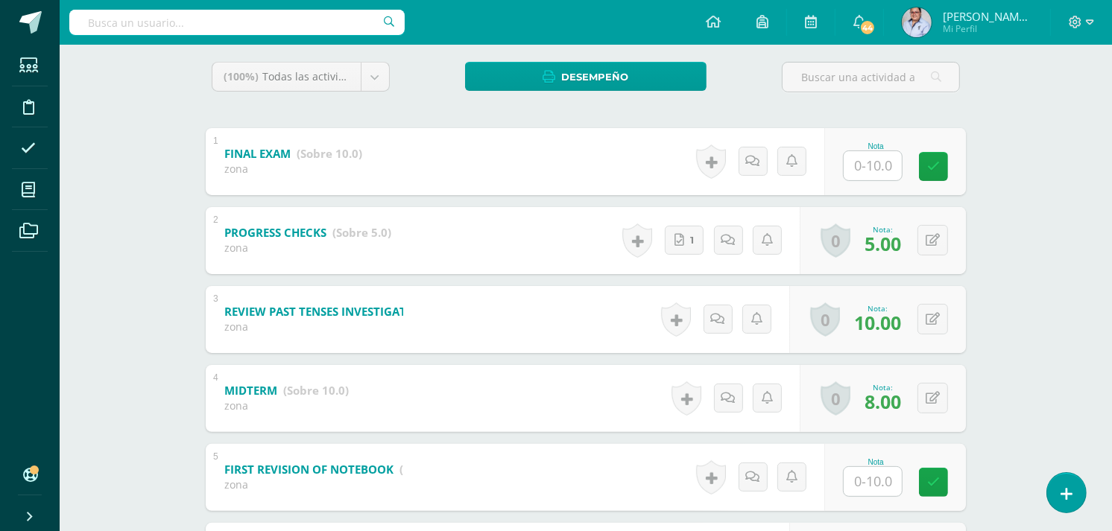
scroll to position [414, 0]
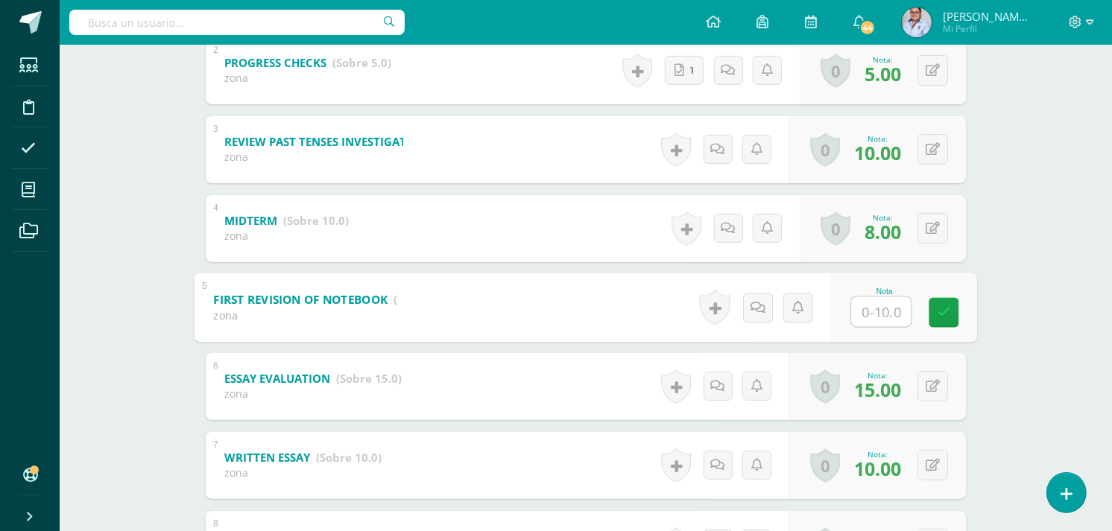
click at [881, 306] on input "text" at bounding box center [882, 312] width 60 height 30
type input "10"
click at [1018, 203] on div "Comunicación y Lenguaje L3 (Inglés) 5 Quinto Quinto Bachillerato en Ciencias y …" at bounding box center [586, 233] width 1052 height 1204
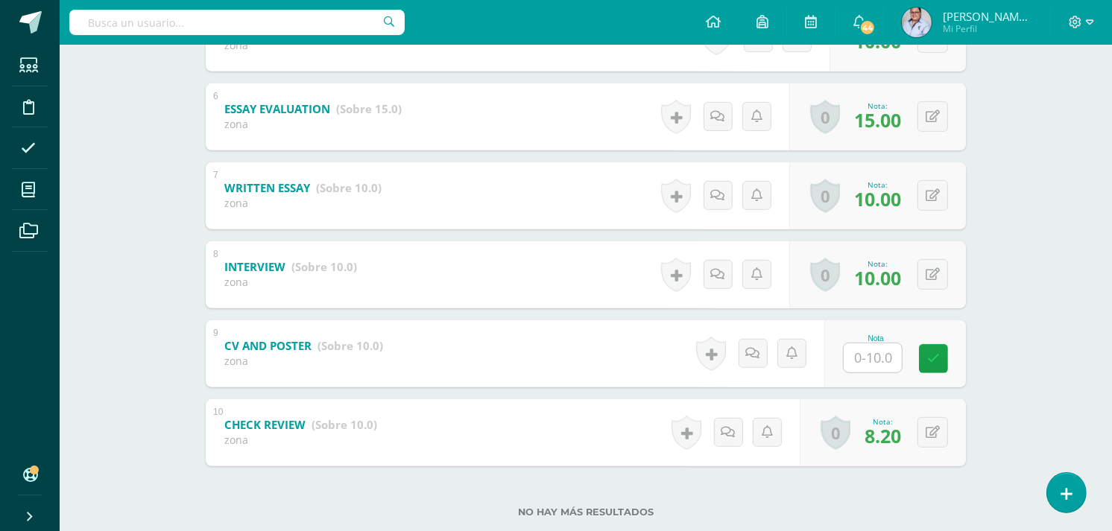
scroll to position [717, 0]
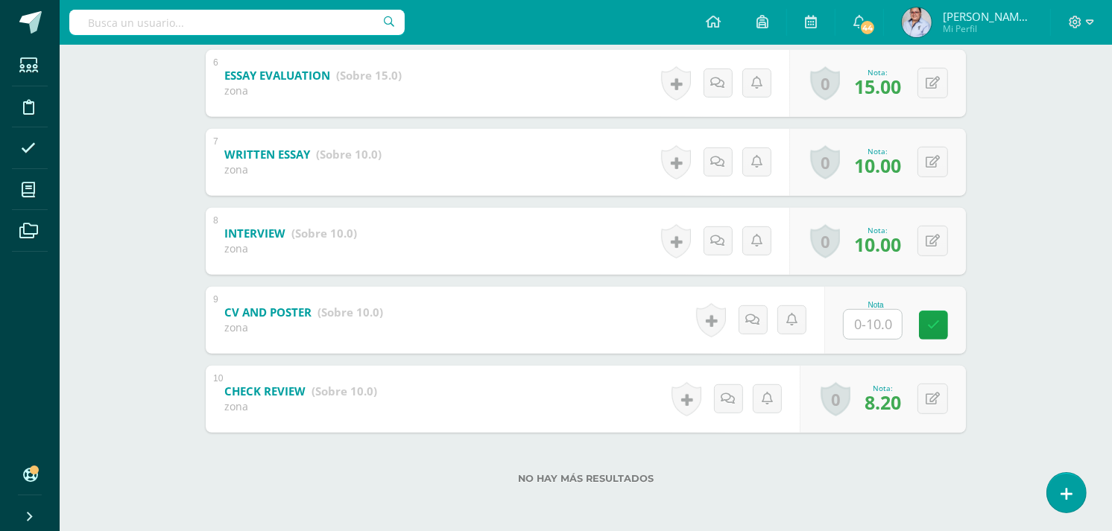
click at [887, 326] on input "text" at bounding box center [872, 324] width 58 height 29
type input "10"
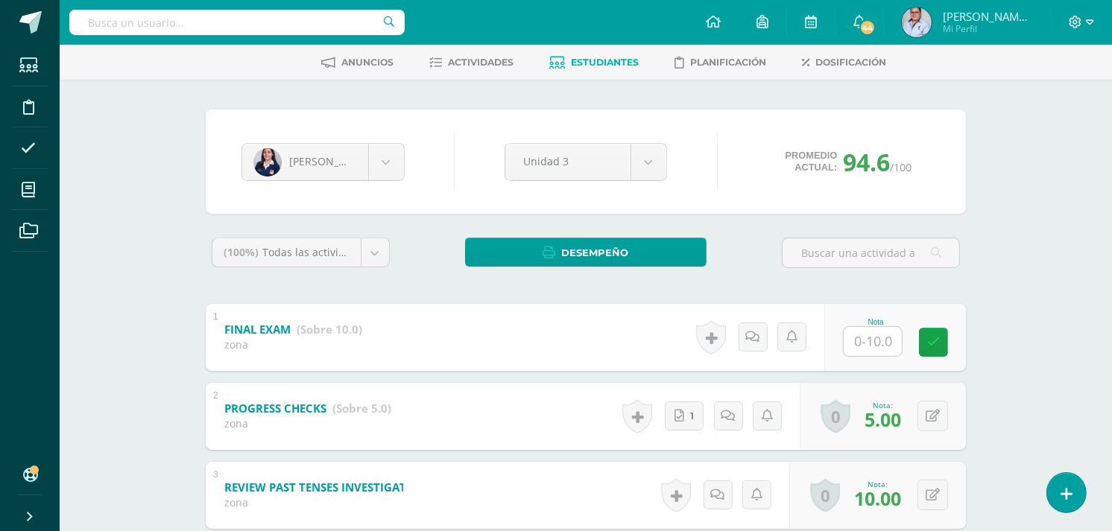
scroll to position [0, 0]
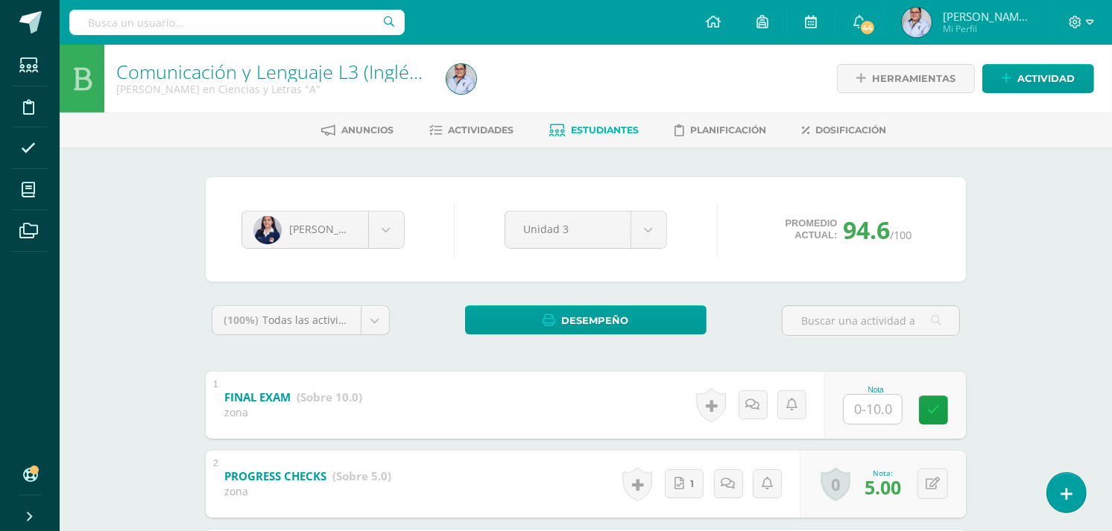
click at [592, 130] on span "Estudiantes" at bounding box center [605, 129] width 68 height 11
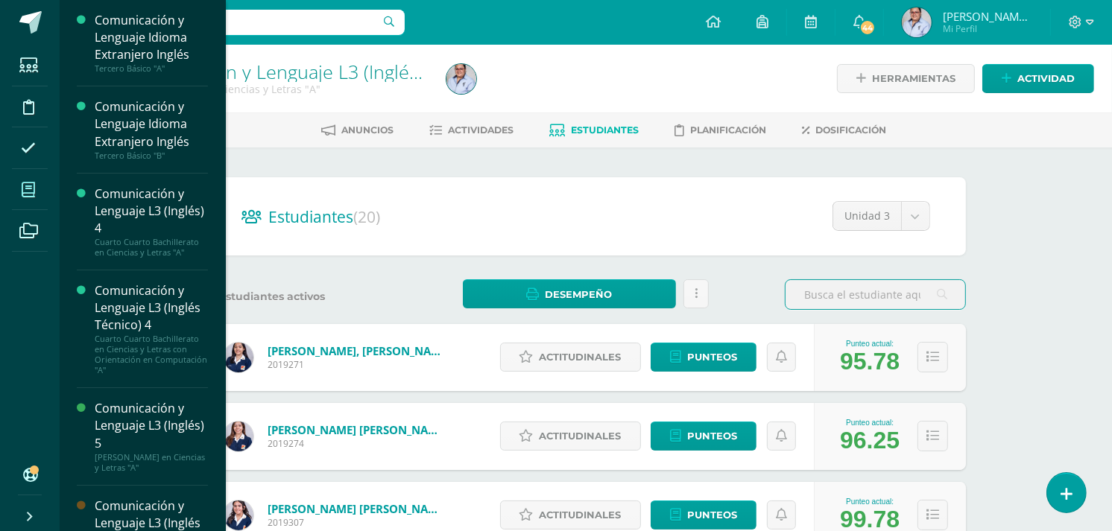
click at [26, 191] on icon at bounding box center [28, 190] width 13 height 15
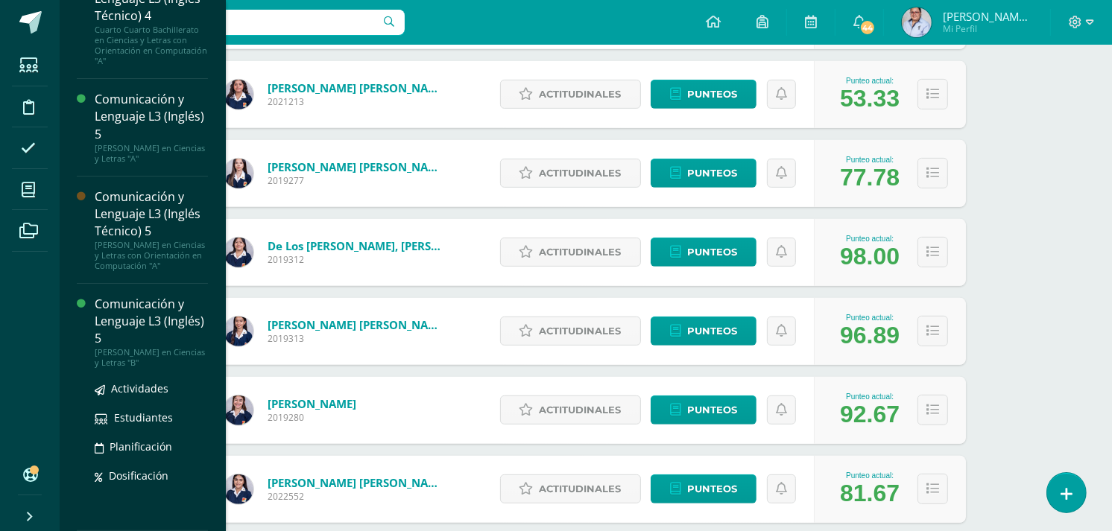
scroll to position [319, 0]
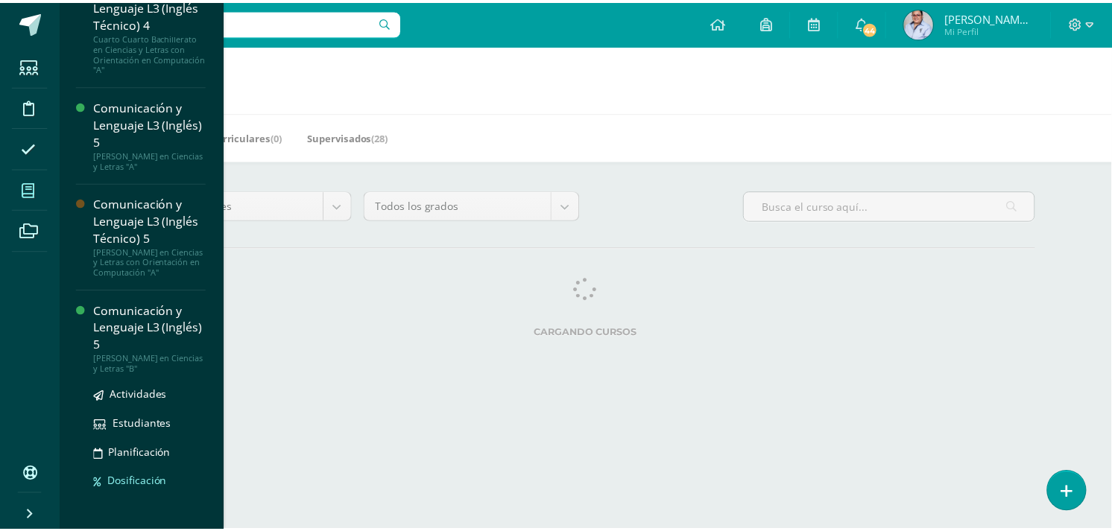
scroll to position [313, 0]
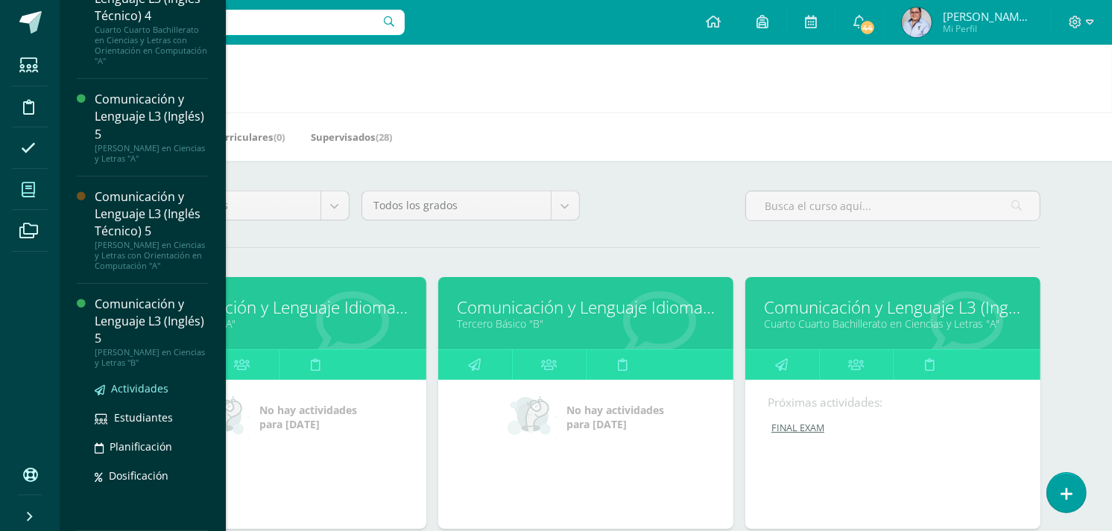
click at [135, 395] on span "Actividades" at bounding box center [139, 388] width 57 height 14
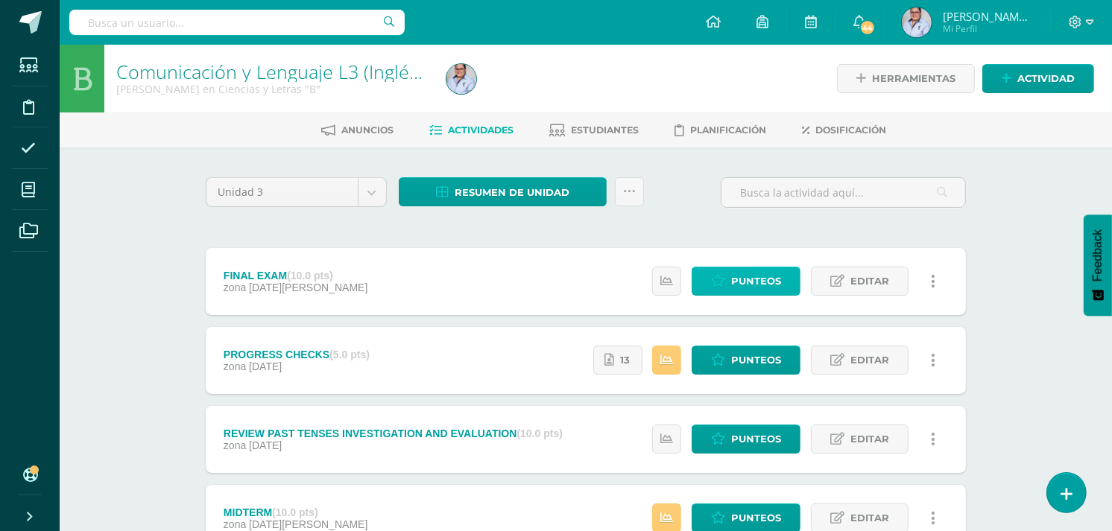
click at [763, 285] on span "Punteos" at bounding box center [756, 281] width 50 height 28
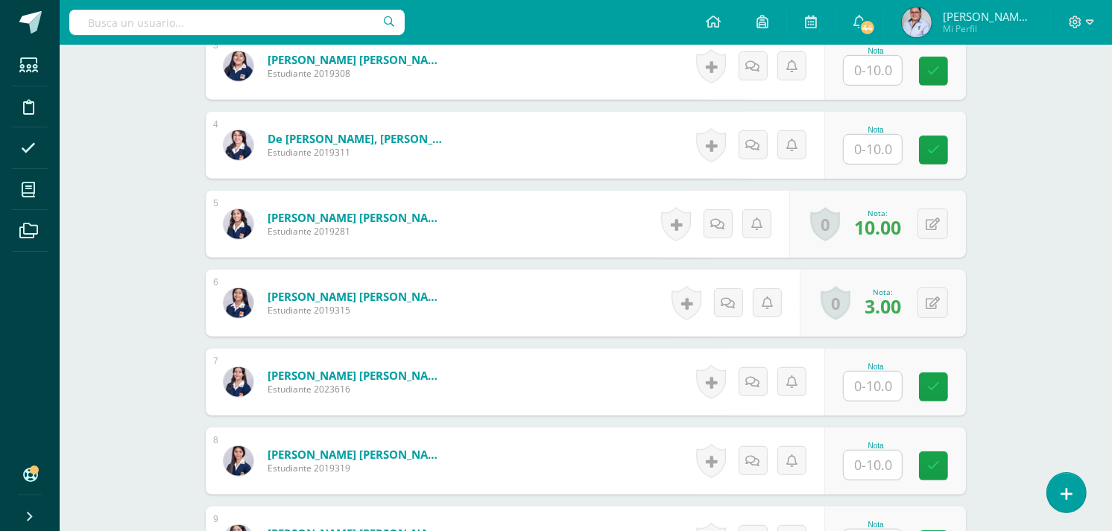
scroll to position [911, 0]
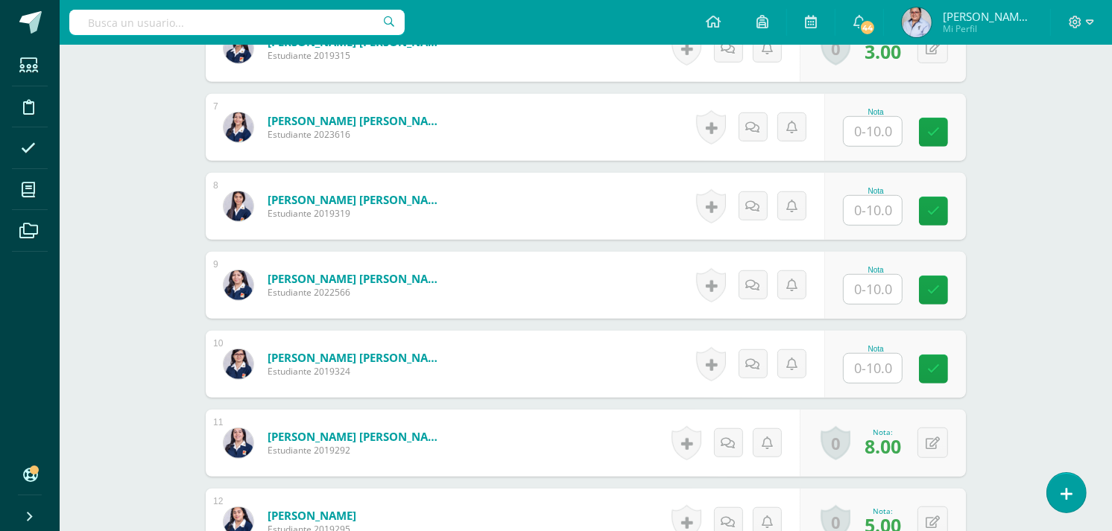
click at [876, 209] on input "text" at bounding box center [872, 210] width 58 height 29
type input "4"
click at [1023, 195] on div "Comunicación y Lenguaje L3 (Inglés) 5 Quinto Quinto Bachillerato en Ciencias y …" at bounding box center [586, 245] width 1052 height 2226
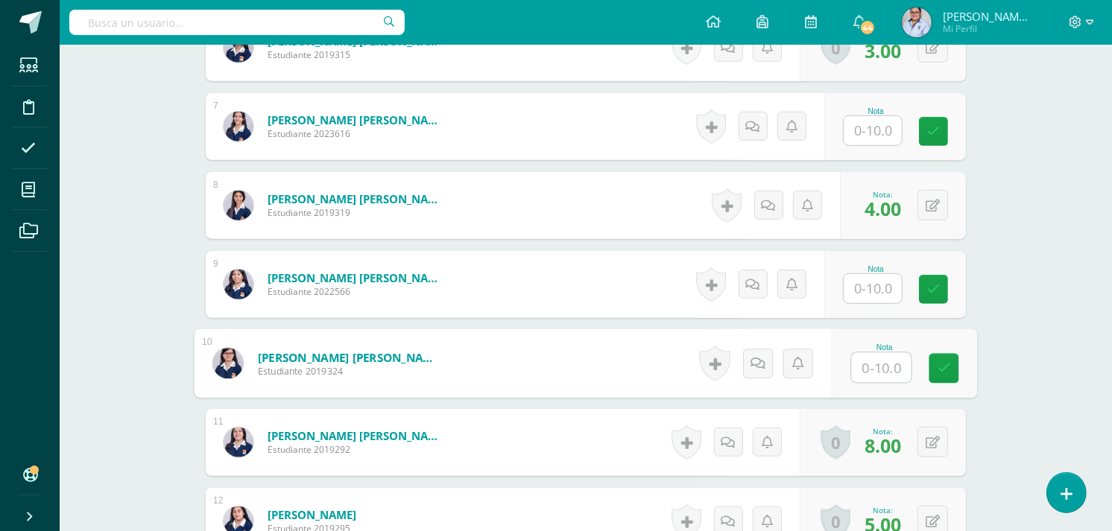
click at [894, 367] on input "text" at bounding box center [882, 368] width 60 height 30
type input "5"
click at [1047, 218] on div "Comunicación y Lenguaje L3 (Inglés) 5 Quinto Quinto Bachillerato en Ciencias y …" at bounding box center [586, 245] width 1052 height 2226
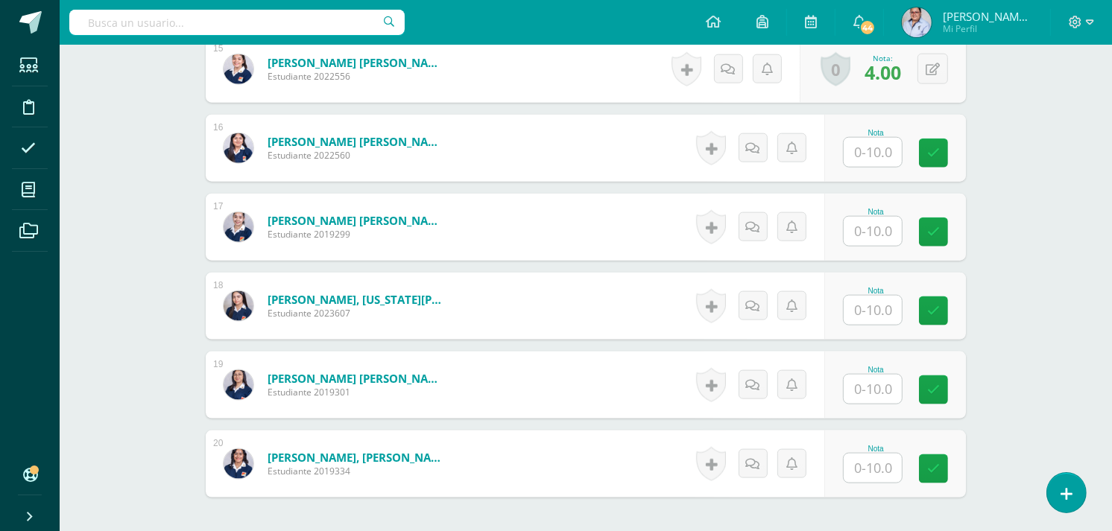
scroll to position [1573, 0]
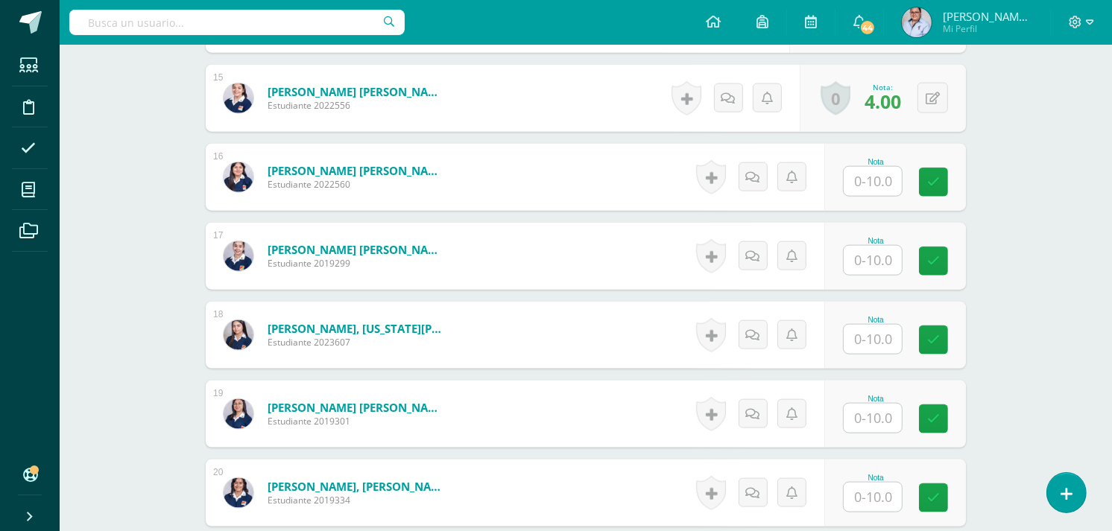
click at [884, 416] on input "text" at bounding box center [872, 418] width 58 height 29
type input "8"
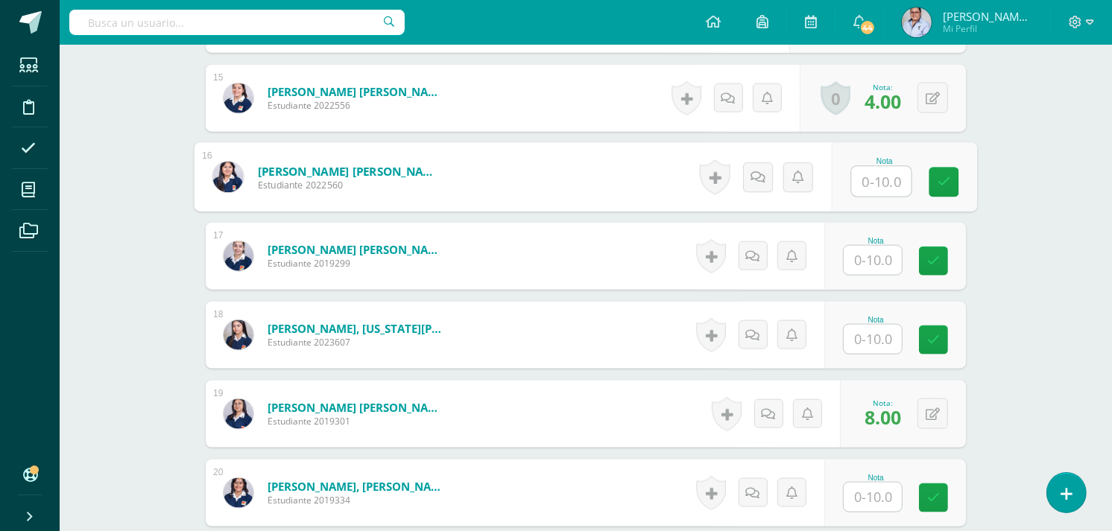
click at [876, 183] on input "text" at bounding box center [882, 182] width 60 height 30
type input "9"
click at [870, 261] on input "text" at bounding box center [872, 260] width 58 height 29
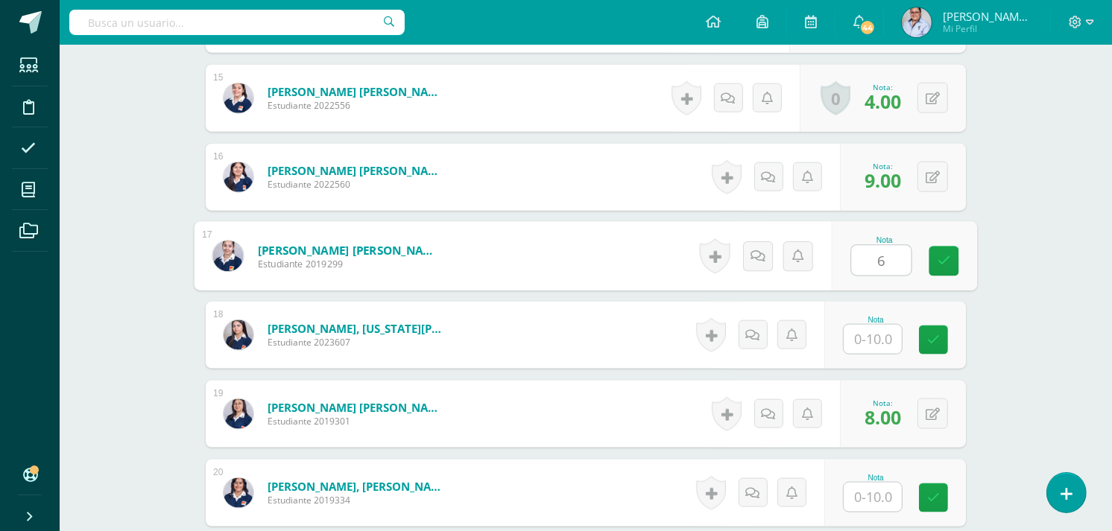
type input "6"
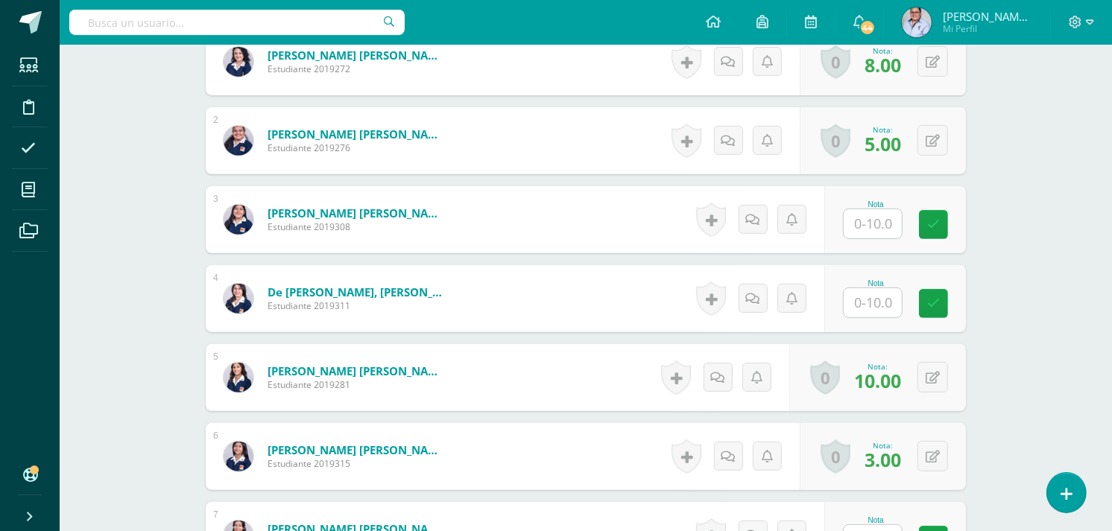
scroll to position [496, 0]
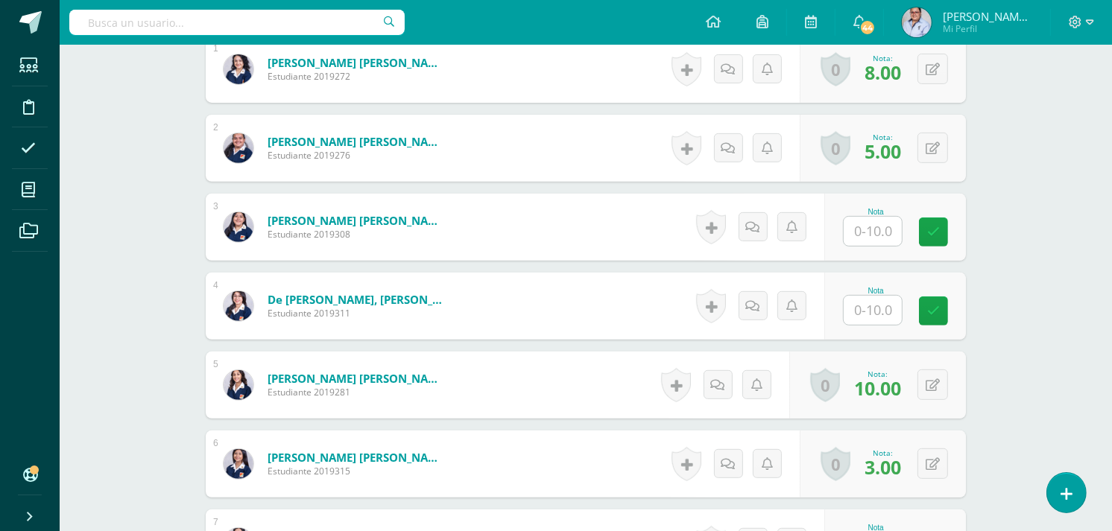
click at [883, 228] on input "text" at bounding box center [872, 231] width 58 height 29
type input "6"
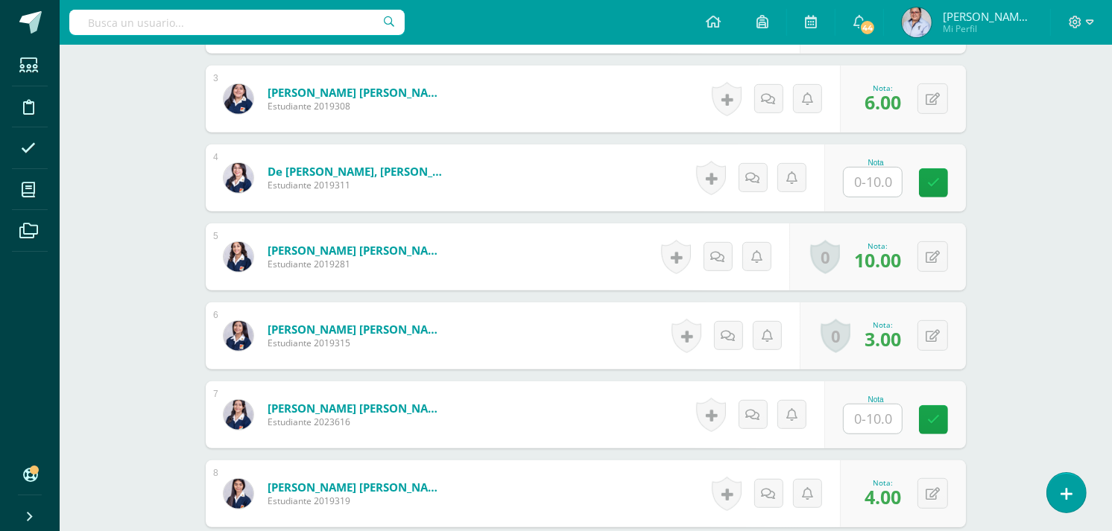
scroll to position [828, 0]
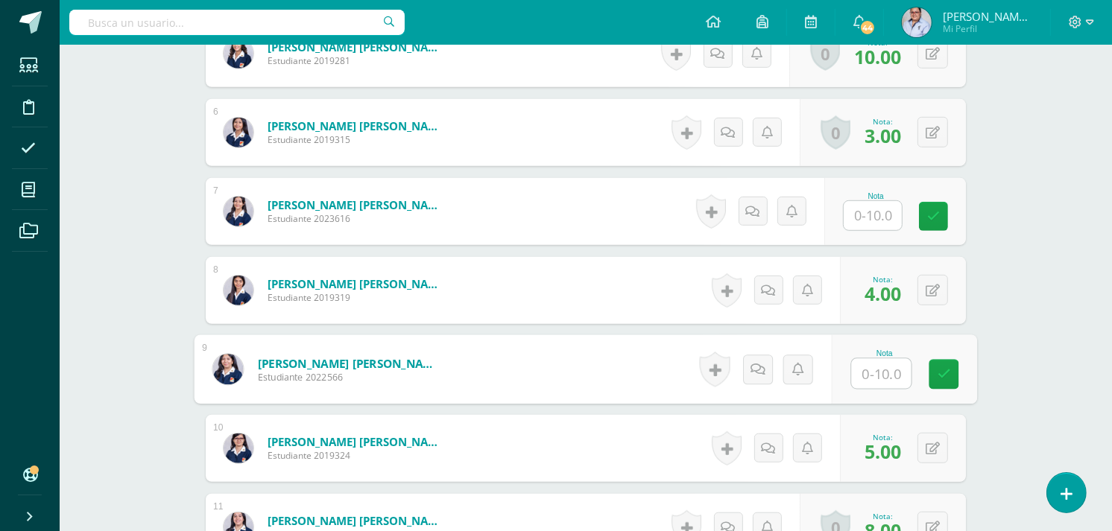
click at [868, 378] on input "text" at bounding box center [882, 374] width 60 height 30
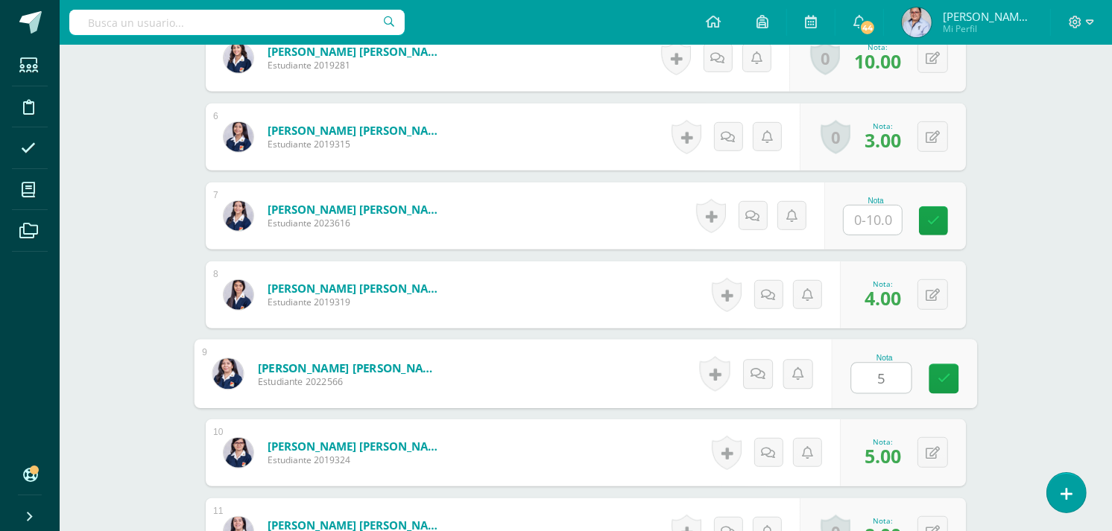
type input "5"
click at [1071, 213] on div "Comunicación y Lenguaje L3 (Inglés) 5 Quinto Quinto Bachillerato en Ciencias y …" at bounding box center [586, 334] width 1052 height 2226
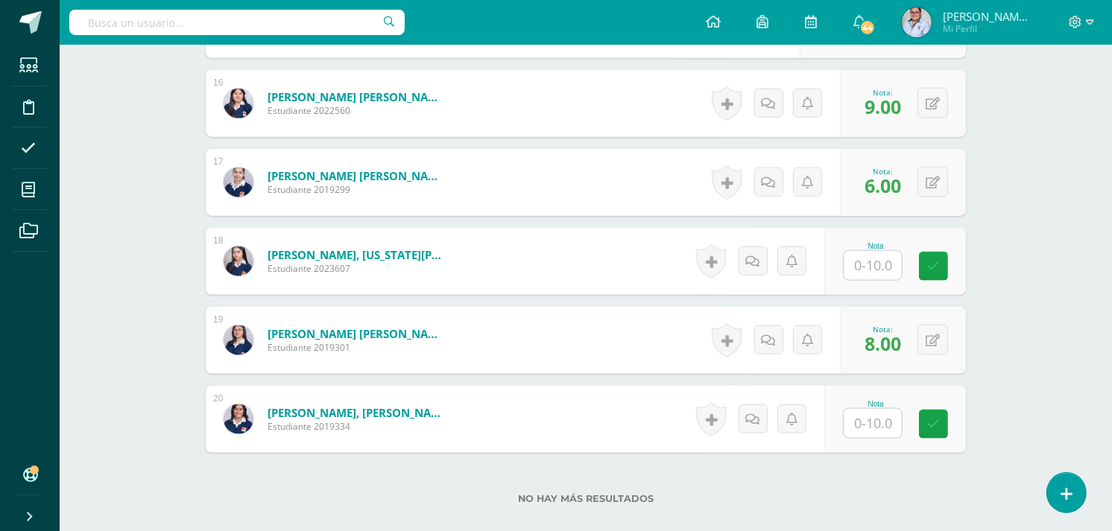
scroll to position [1738, 0]
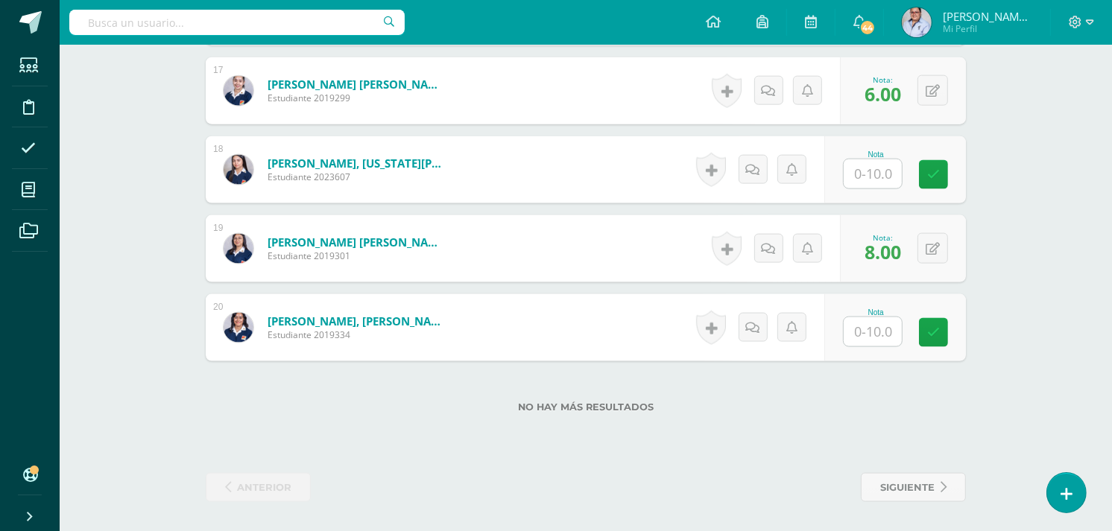
click at [876, 329] on input "text" at bounding box center [872, 331] width 58 height 29
type input "8"
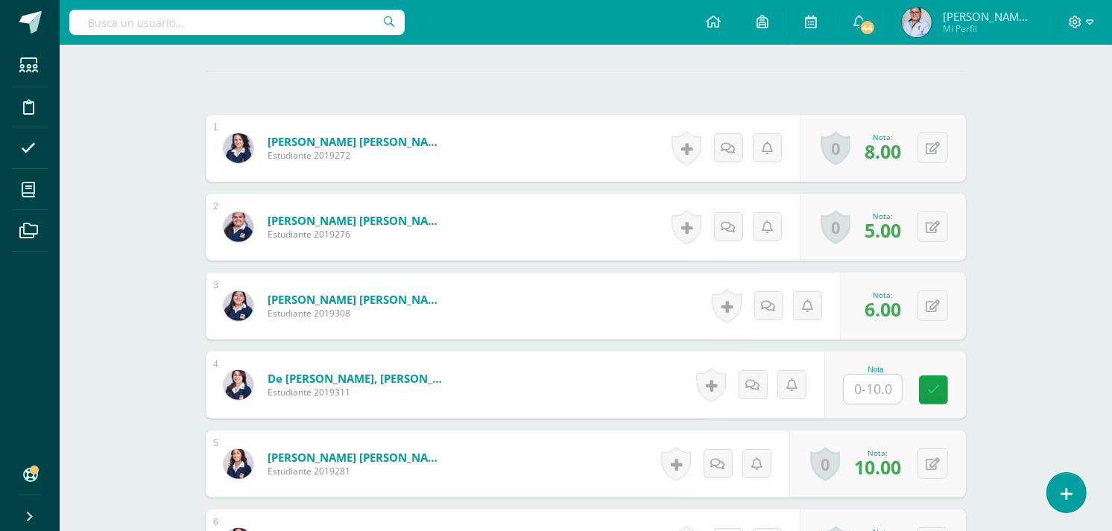
scroll to position [414, 0]
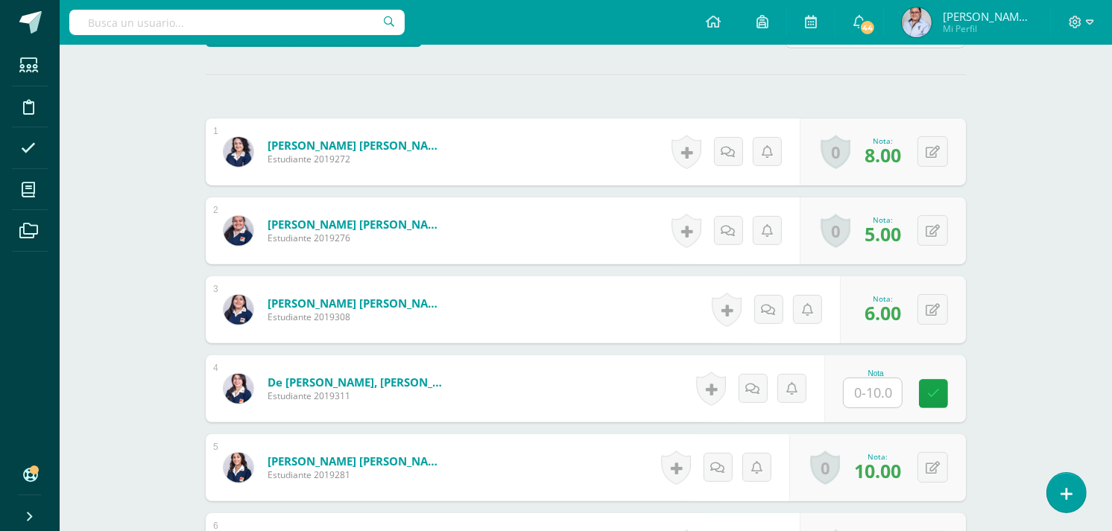
click at [881, 387] on input "text" at bounding box center [872, 393] width 58 height 29
type input "10"
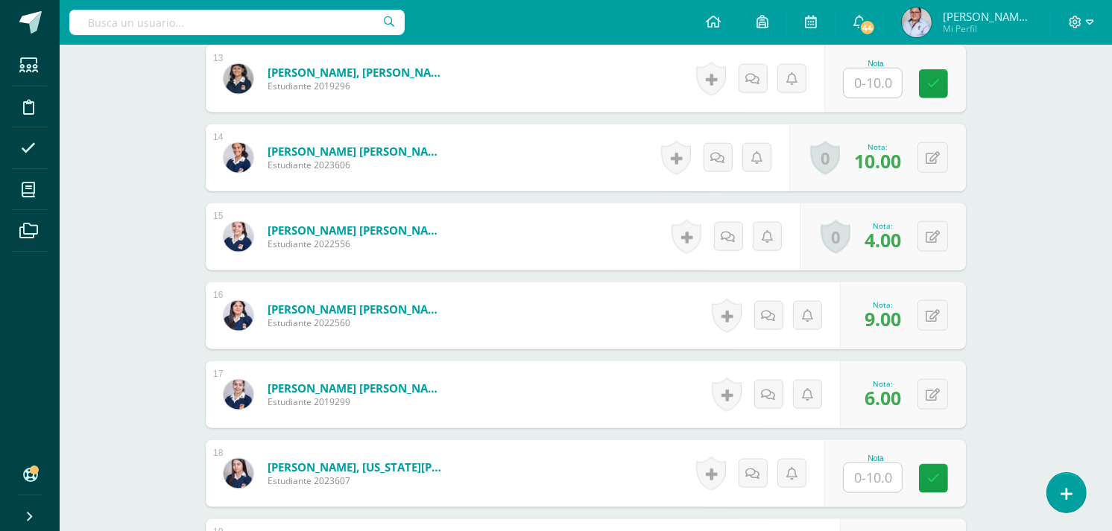
scroll to position [1324, 0]
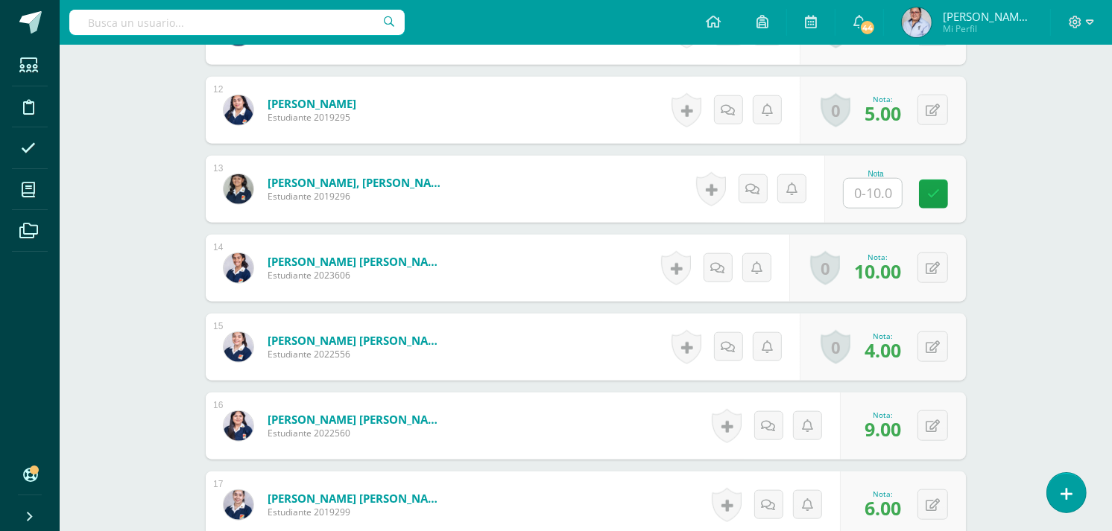
click at [888, 192] on input "text" at bounding box center [872, 193] width 58 height 29
click at [880, 187] on input "text" at bounding box center [882, 194] width 60 height 30
type input "5"
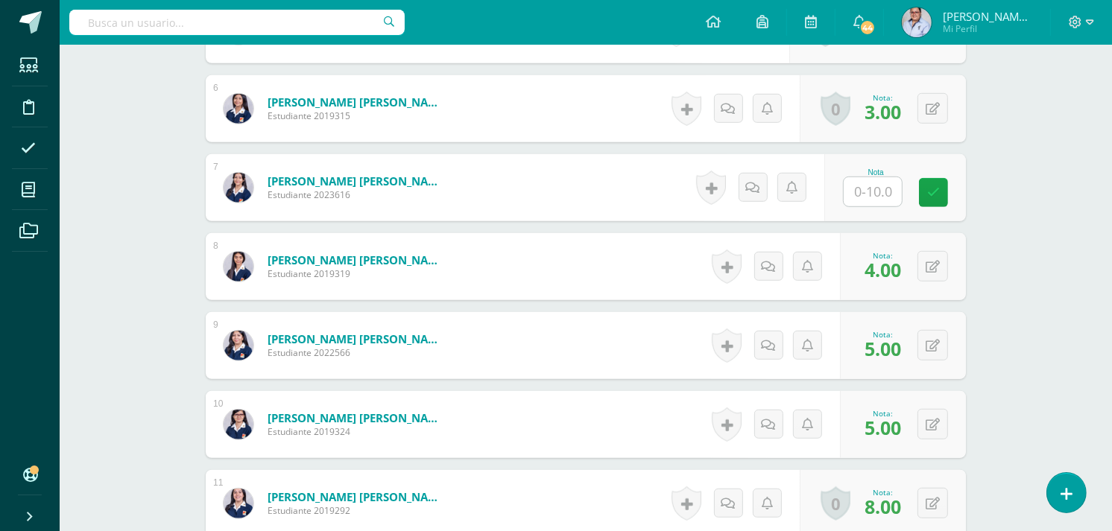
scroll to position [828, 0]
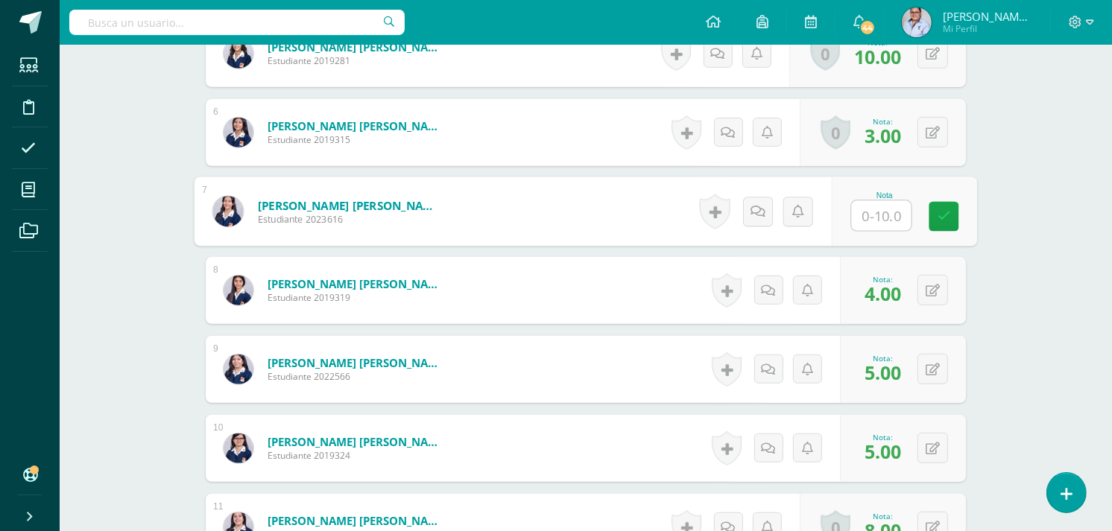
click at [874, 212] on input "text" at bounding box center [882, 216] width 60 height 30
type input "6"
click at [1012, 157] on div "Comunicación y Lenguaje L3 (Inglés) 5 Quinto Quinto Bachillerato en Ciencias y …" at bounding box center [586, 330] width 1052 height 2226
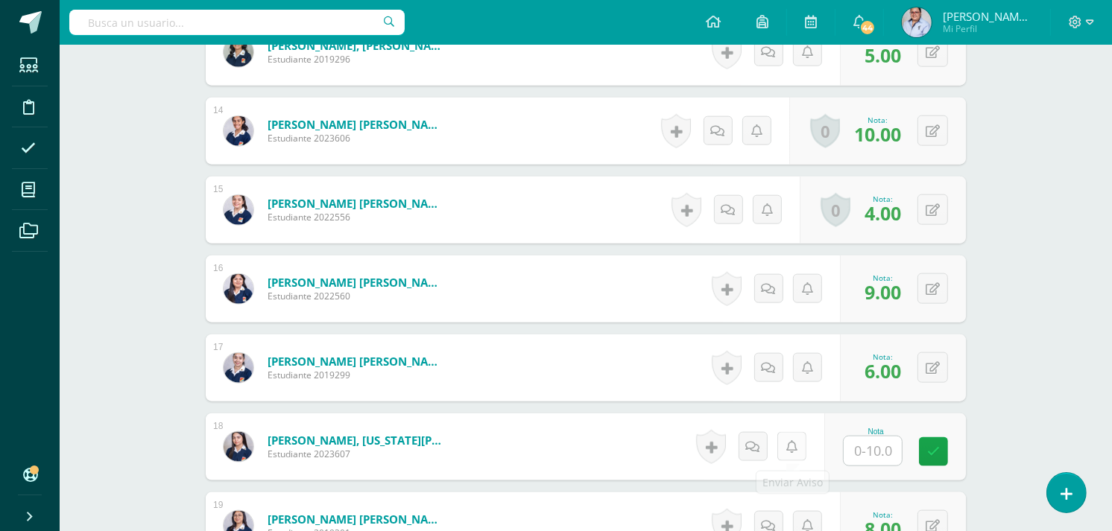
scroll to position [1490, 0]
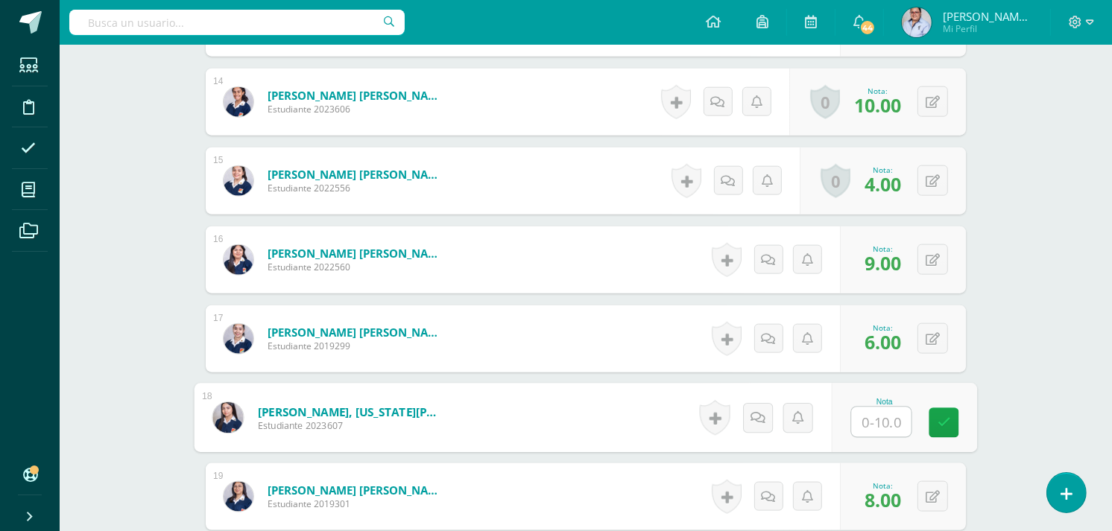
click at [884, 416] on input "text" at bounding box center [882, 423] width 60 height 30
type input "4"
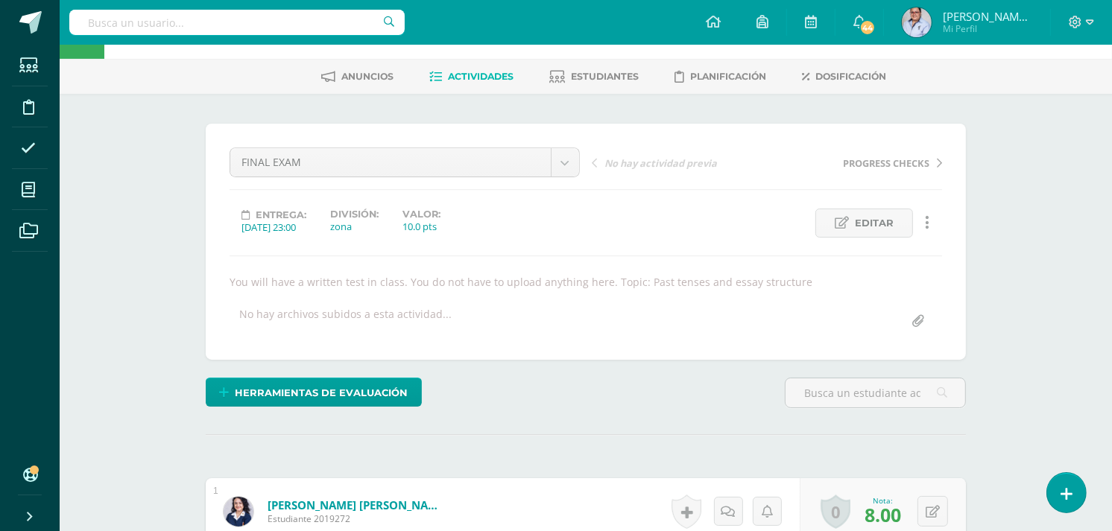
scroll to position [83, 0]
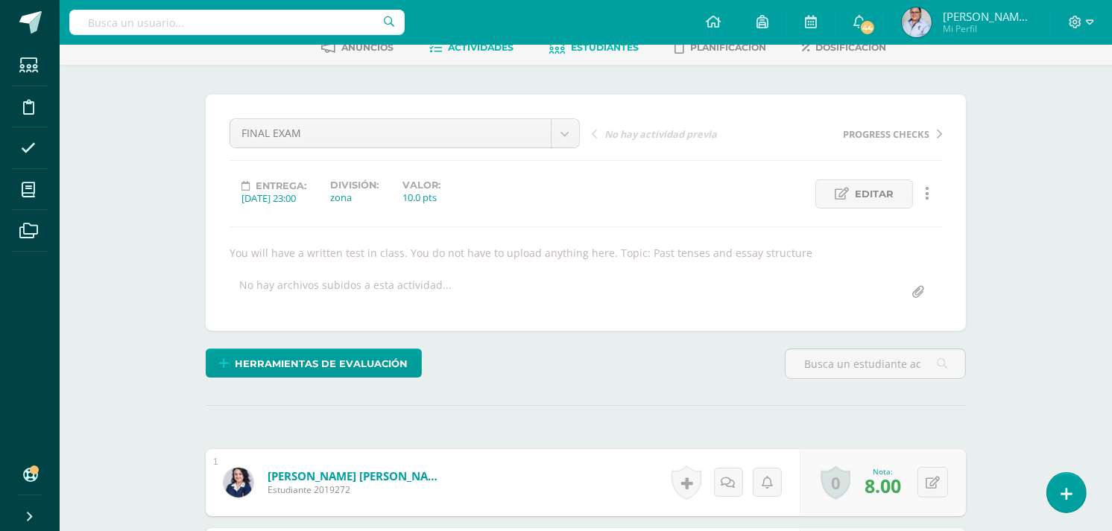
click at [604, 50] on span "Estudiantes" at bounding box center [605, 47] width 68 height 11
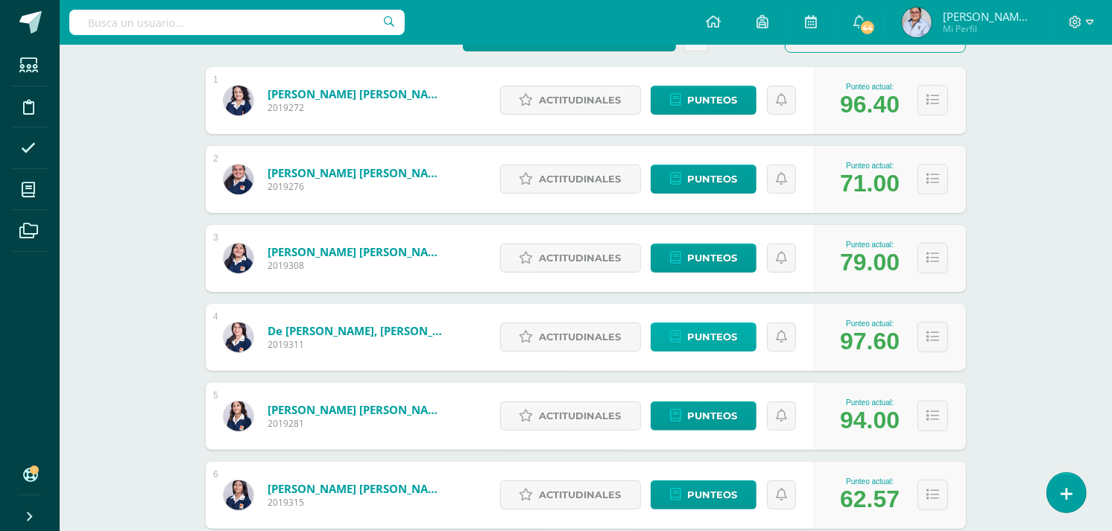
scroll to position [165, 0]
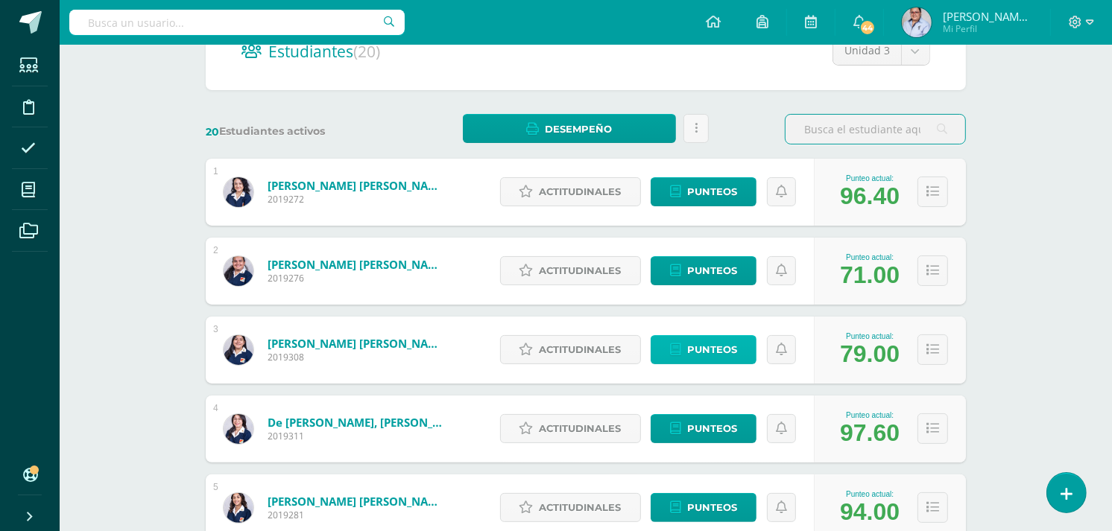
click at [720, 349] on span "Punteos" at bounding box center [712, 350] width 50 height 28
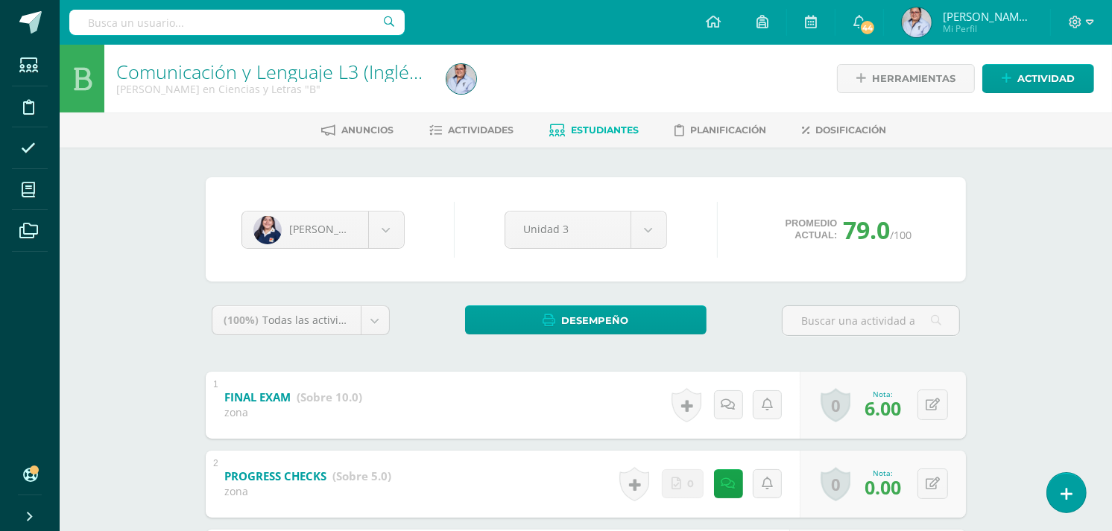
click at [609, 130] on span "Estudiantes" at bounding box center [605, 129] width 68 height 11
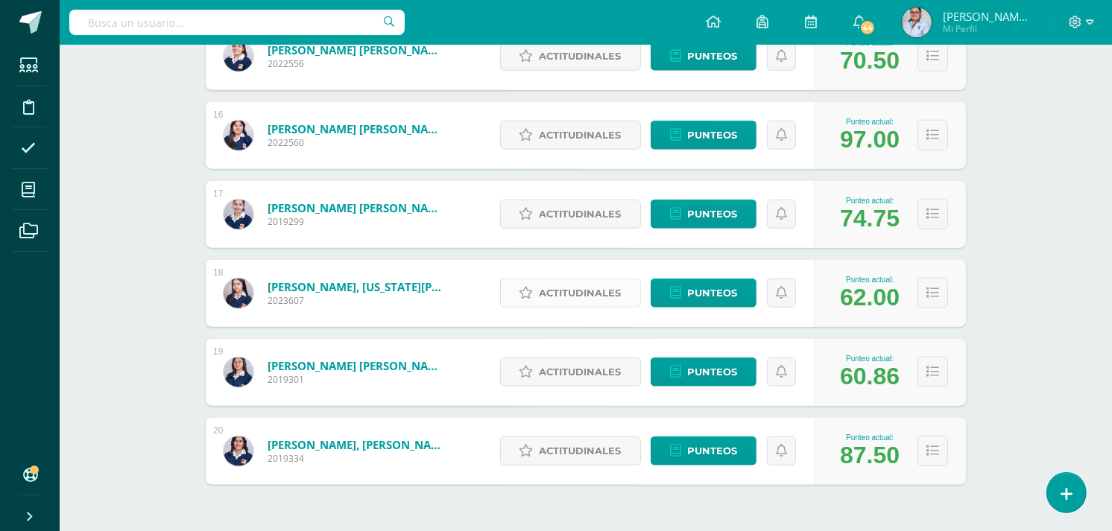
scroll to position [1408, 0]
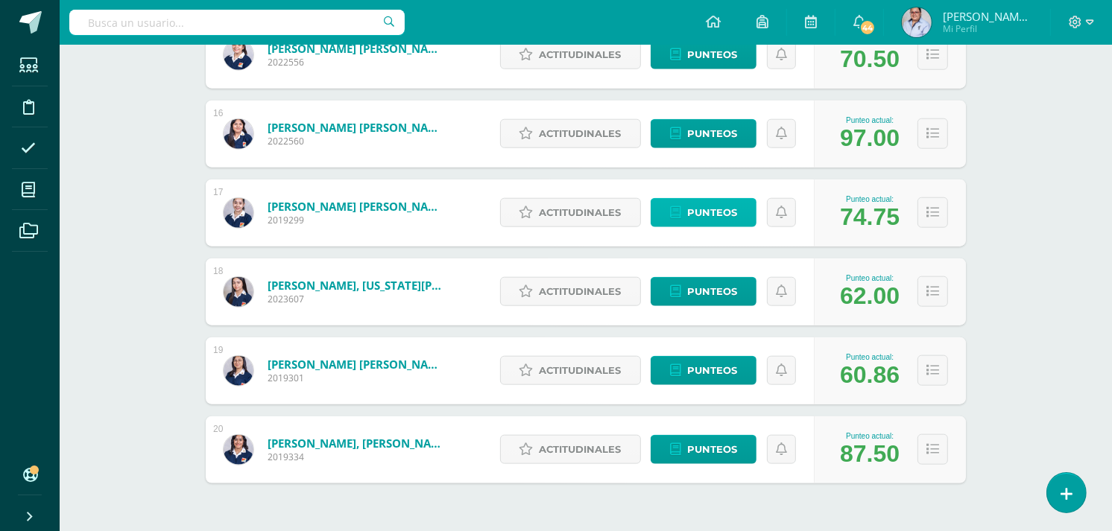
click at [721, 209] on span "Punteos" at bounding box center [712, 213] width 50 height 28
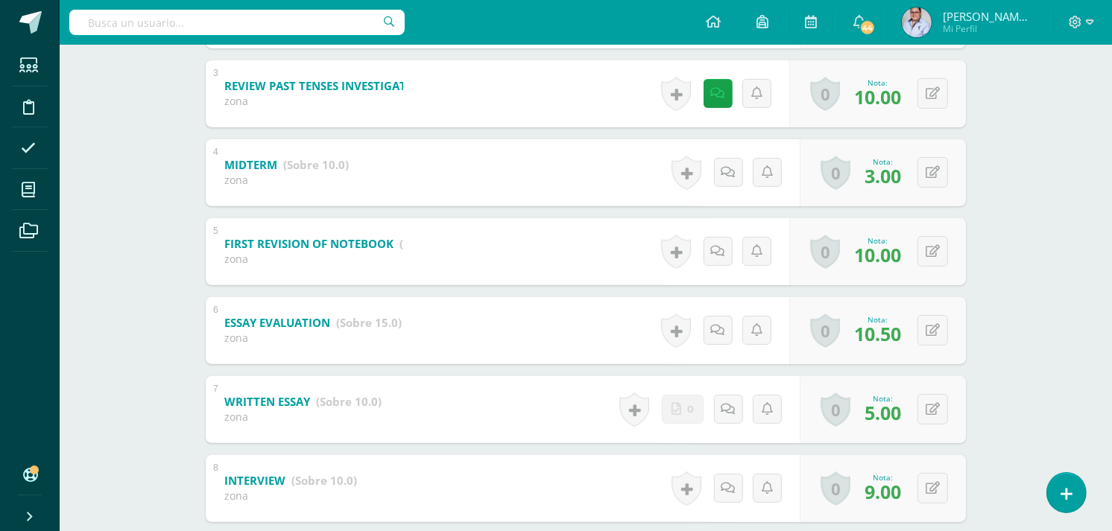
scroll to position [468, 0]
click at [990, 214] on div "Andrea Santizo Maria Arévalo Ximena Cárcamo Ana Chiroy María de Daniela Gomez L…" at bounding box center [586, 230] width 820 height 1101
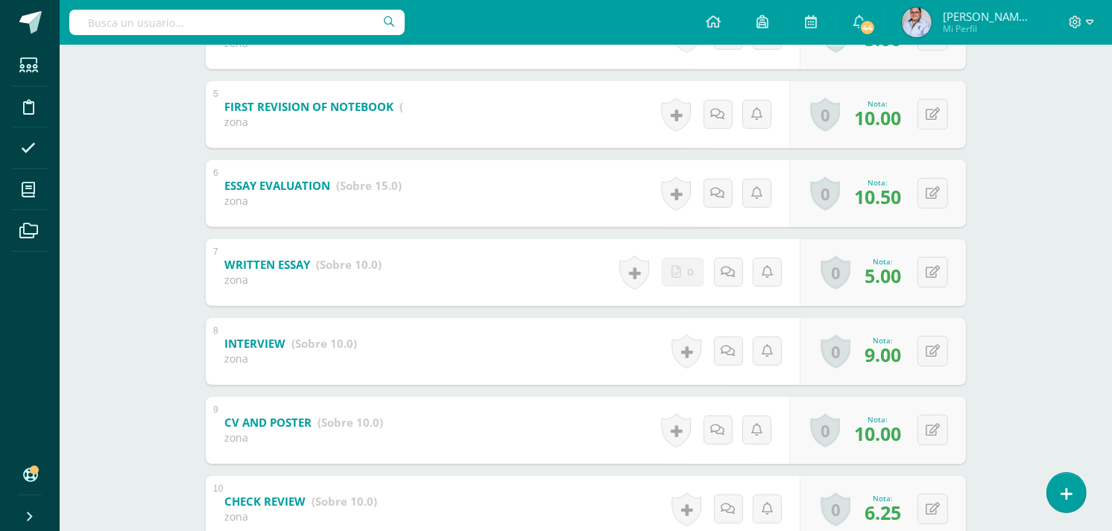
scroll to position [717, 0]
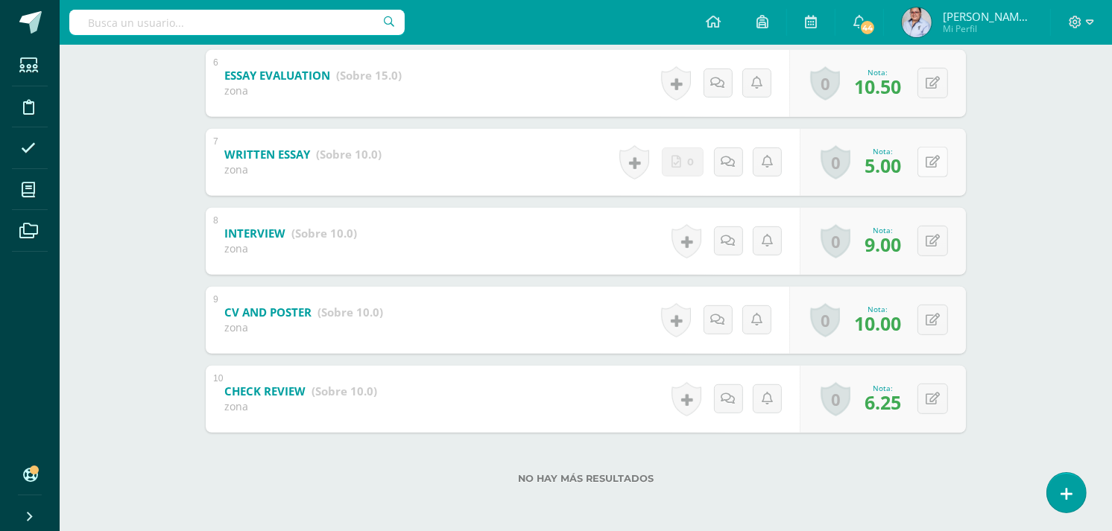
click at [943, 159] on button at bounding box center [932, 162] width 31 height 31
click at [902, 173] on icon at bounding box center [902, 167] width 13 height 13
type input "10"
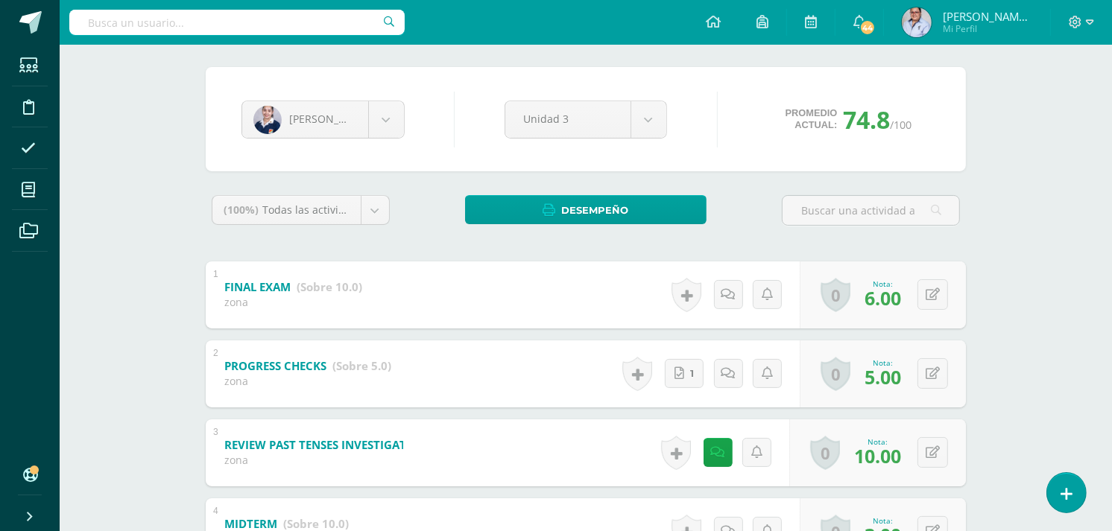
scroll to position [0, 0]
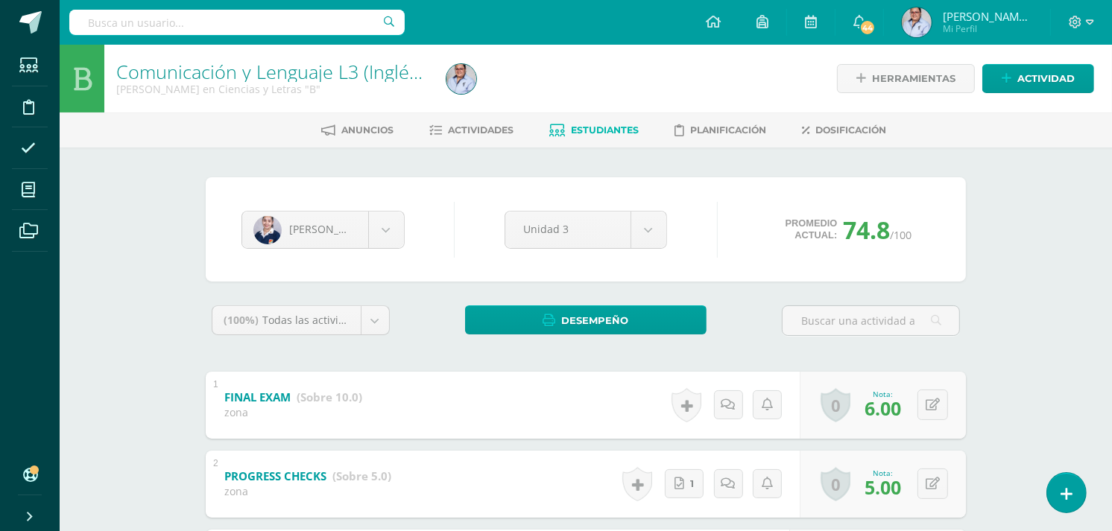
click at [601, 131] on span "Estudiantes" at bounding box center [605, 129] width 68 height 11
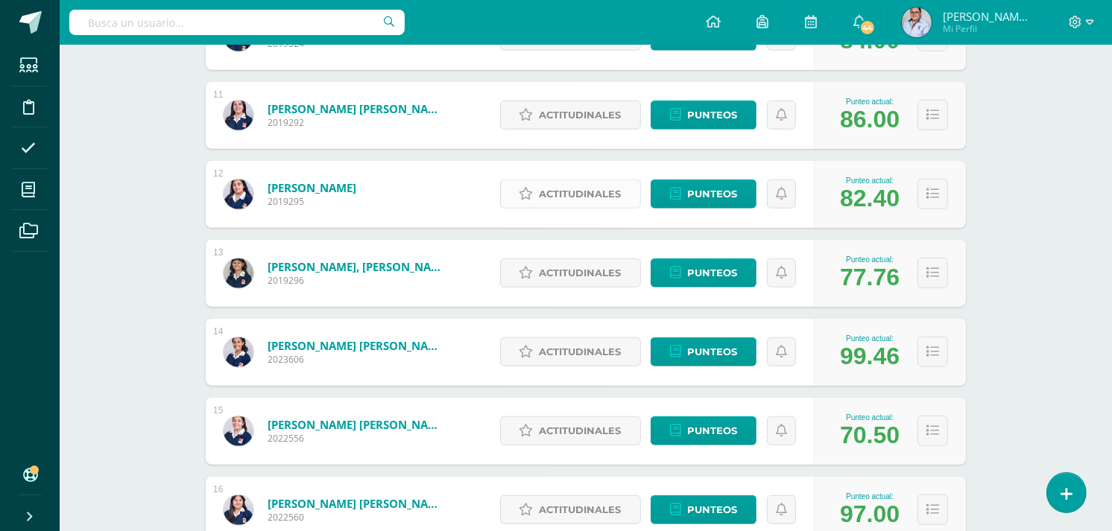
scroll to position [1159, 0]
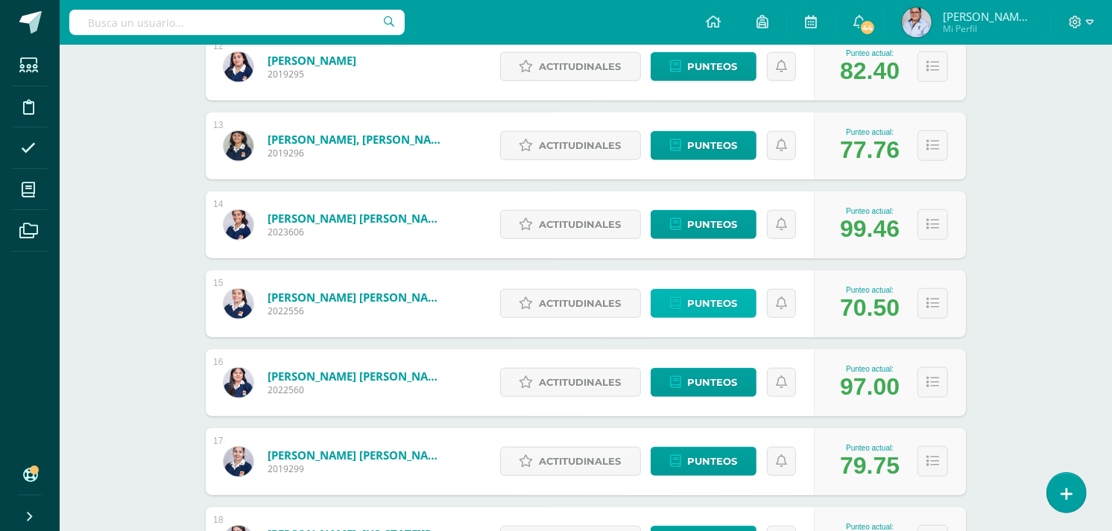
click at [690, 300] on span "Punteos" at bounding box center [712, 304] width 50 height 28
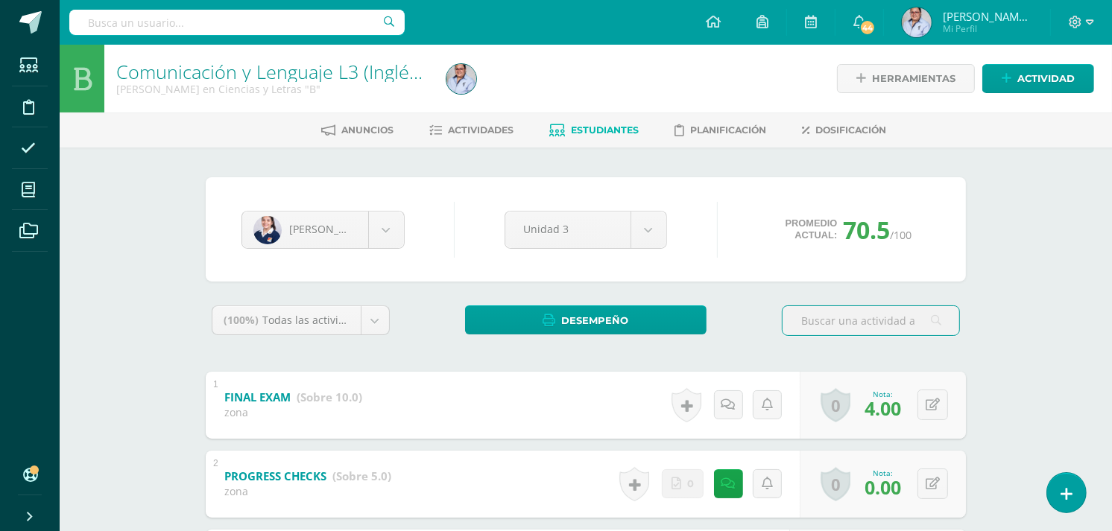
click at [592, 132] on span "Estudiantes" at bounding box center [605, 129] width 68 height 11
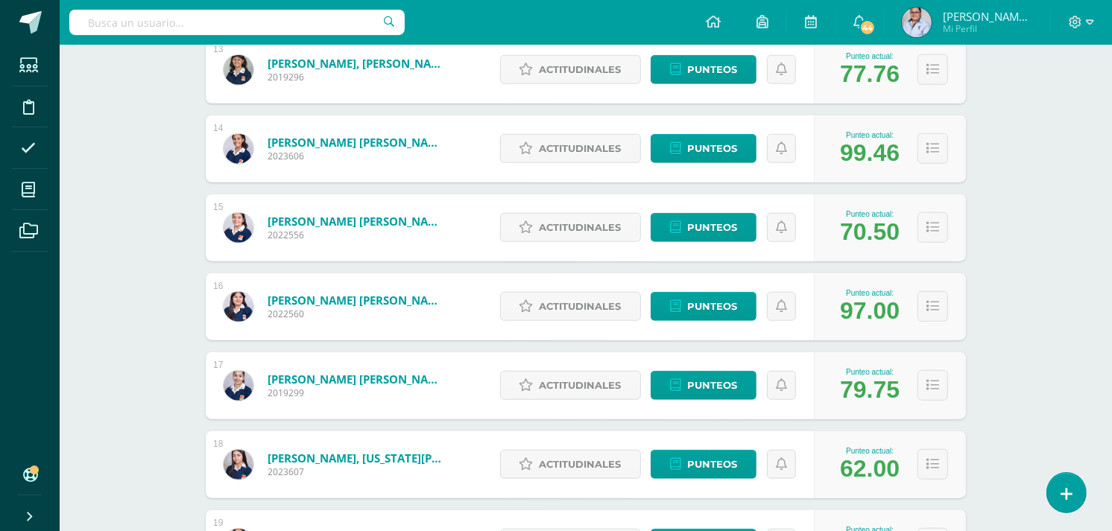
scroll to position [1453, 0]
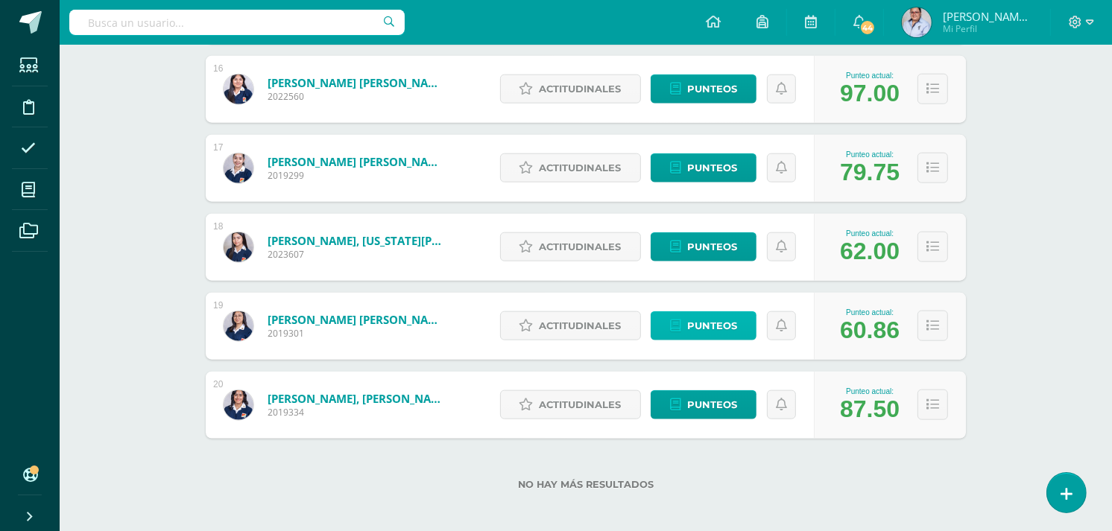
click at [711, 323] on span "Punteos" at bounding box center [712, 326] width 50 height 28
